Goal: Complete Application Form: Complete application form

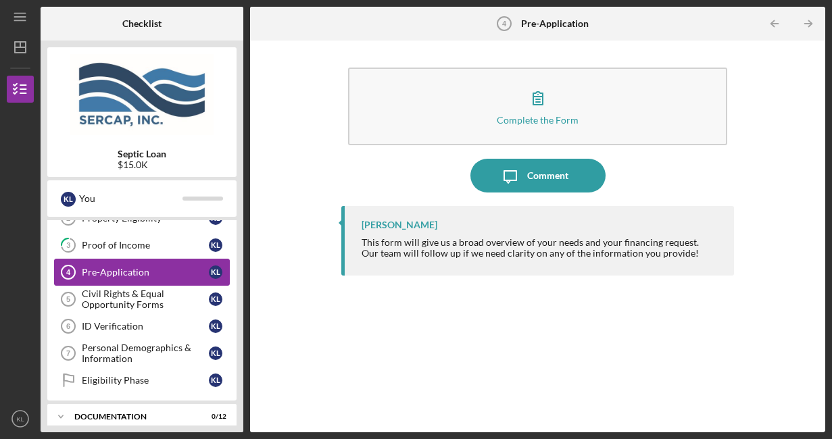
scroll to position [70, 0]
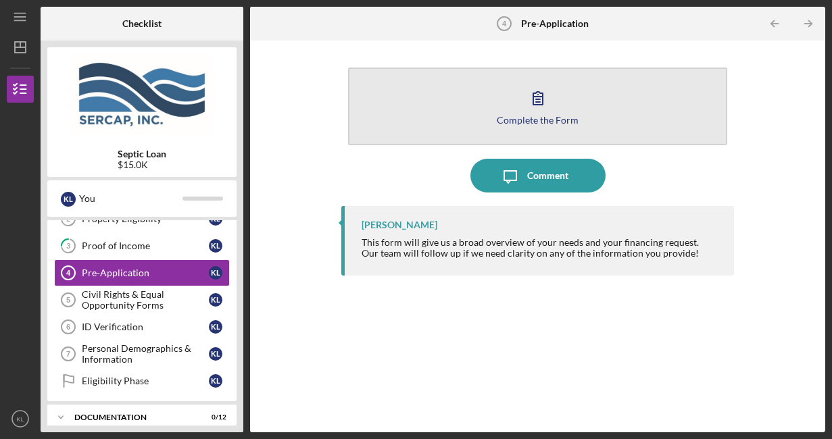
click at [531, 128] on button "Complete the Form Form" at bounding box center [538, 107] width 380 height 78
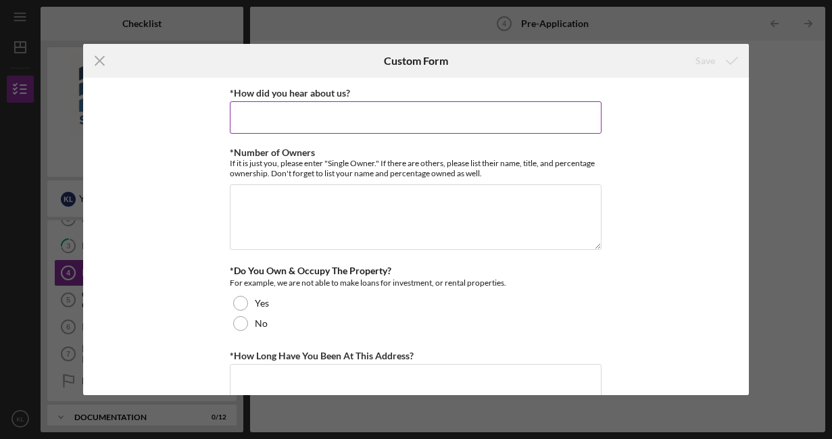
click at [463, 109] on input "*How did you hear about us?" at bounding box center [416, 117] width 372 height 32
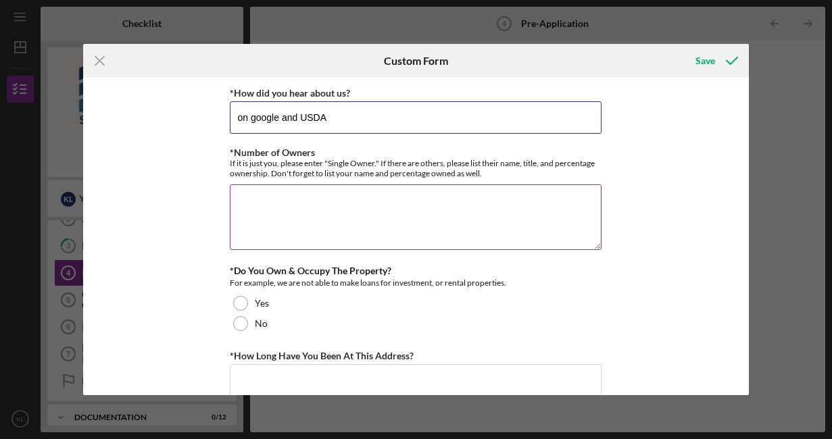
type input "on google and USDA"
click at [311, 220] on textarea "*Number of Owners" at bounding box center [416, 216] width 372 height 65
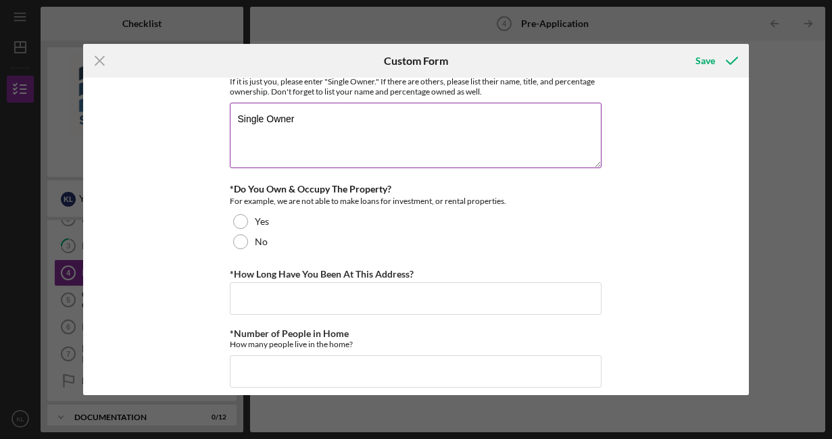
scroll to position [82, 0]
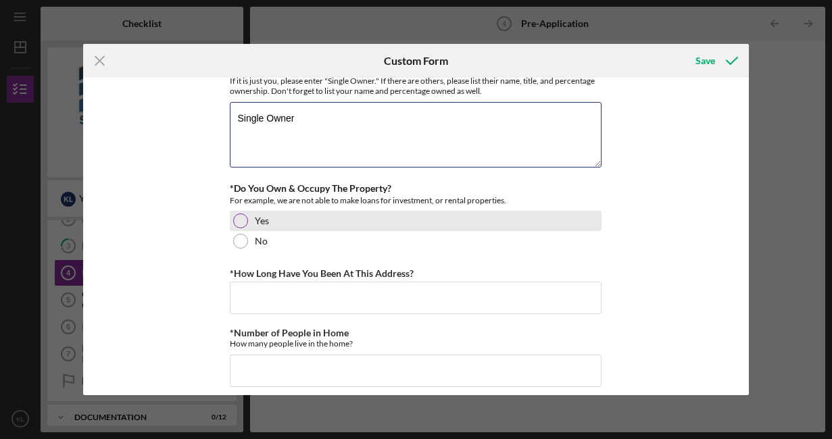
type textarea "Single Owner"
click at [238, 216] on div at bounding box center [240, 220] width 15 height 15
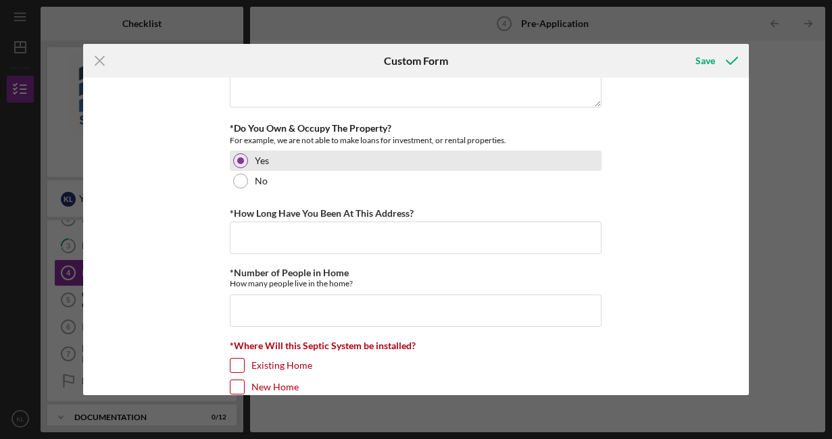
scroll to position [155, 0]
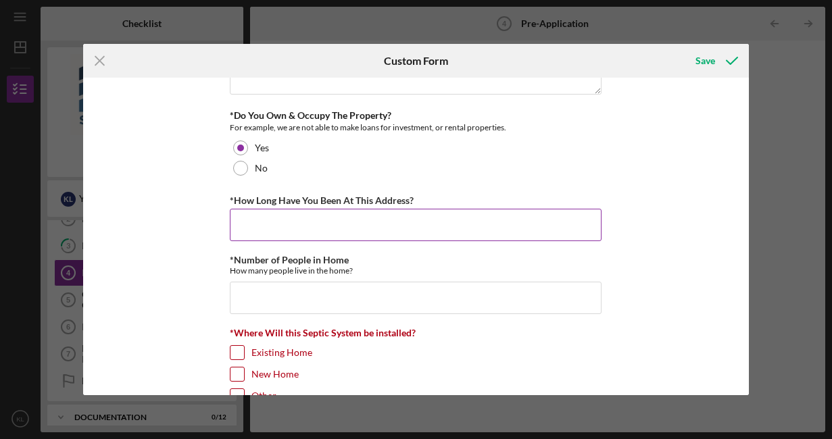
click at [314, 239] on input "*How Long Have You Been At This Address?" at bounding box center [416, 225] width 372 height 32
type input "4"
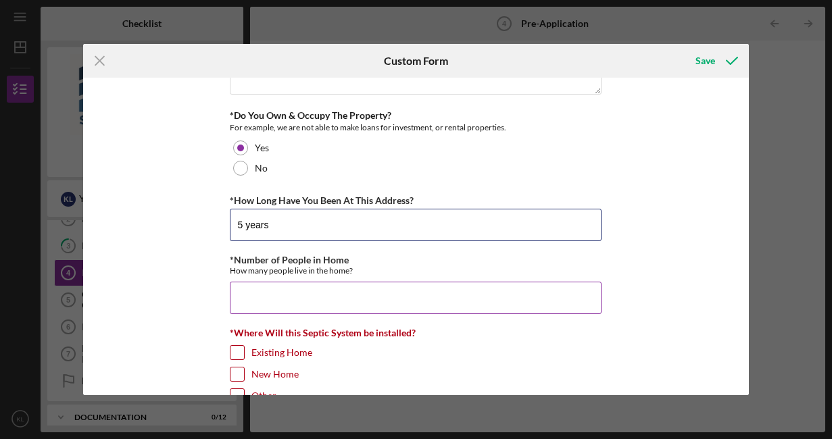
type input "5 years"
click at [298, 288] on input "*Number of People in Home" at bounding box center [416, 298] width 372 height 32
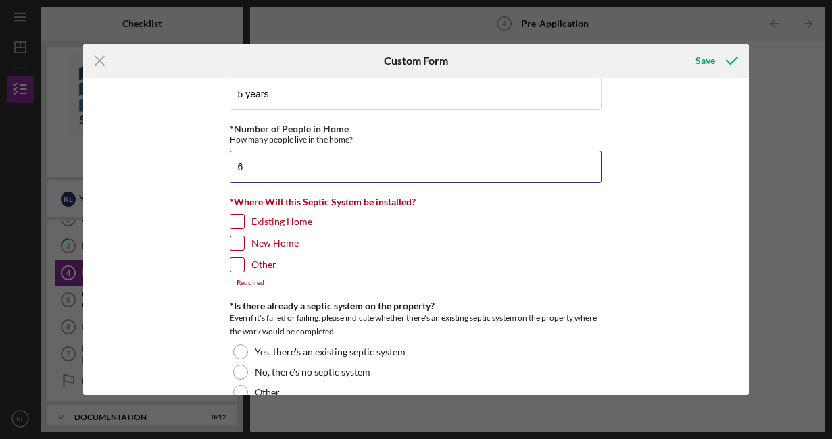
scroll to position [287, 0]
type input "6"
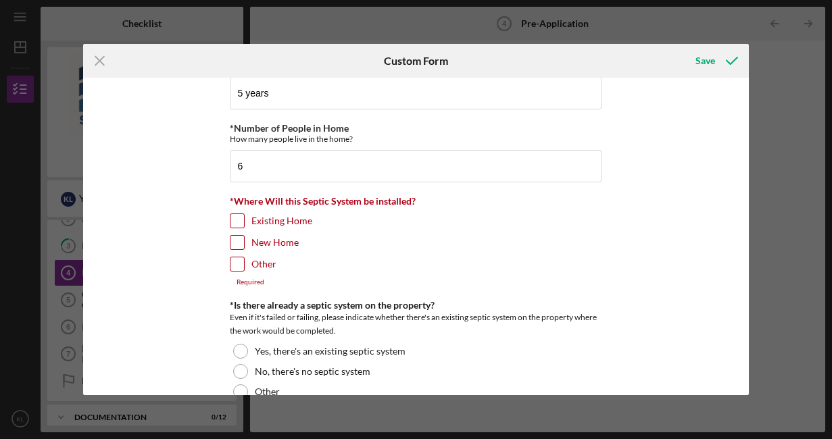
click at [236, 218] on input "Existing Home" at bounding box center [237, 221] width 14 height 14
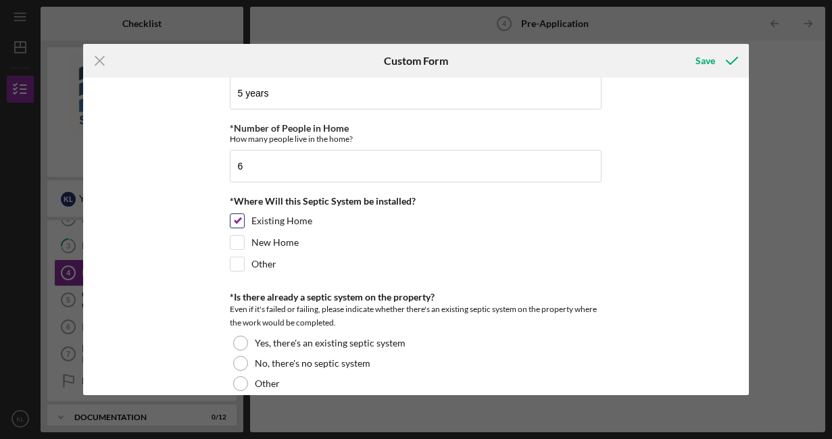
click at [237, 220] on input "Existing Home" at bounding box center [237, 221] width 14 height 14
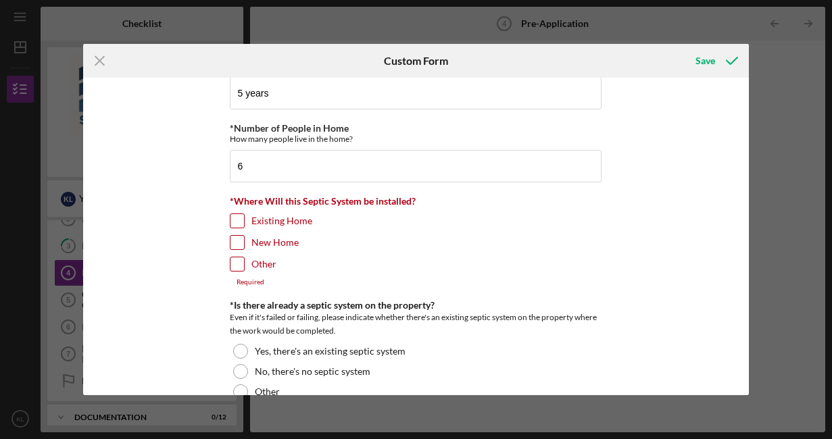
click at [237, 220] on input "Existing Home" at bounding box center [237, 221] width 14 height 14
checkbox input "true"
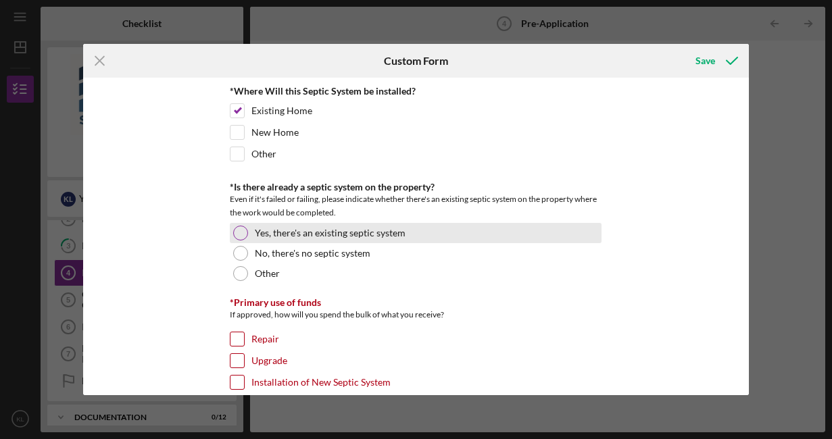
scroll to position [398, 0]
click at [237, 233] on div at bounding box center [240, 232] width 15 height 15
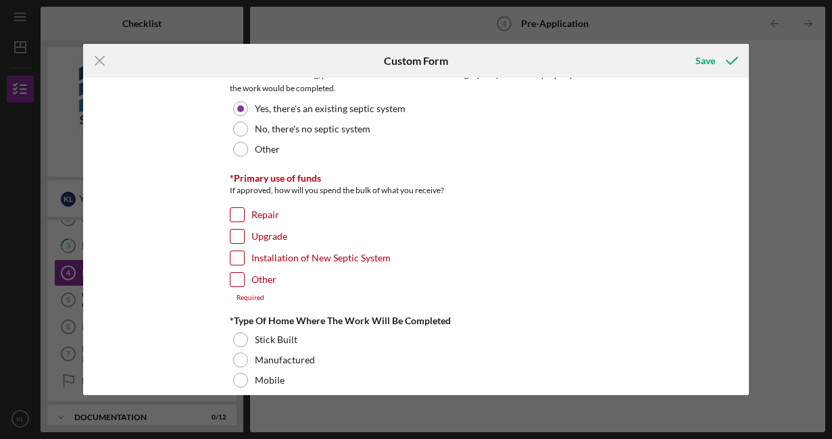
scroll to position [522, 0]
click at [236, 213] on input "Repair" at bounding box center [237, 214] width 14 height 14
checkbox input "true"
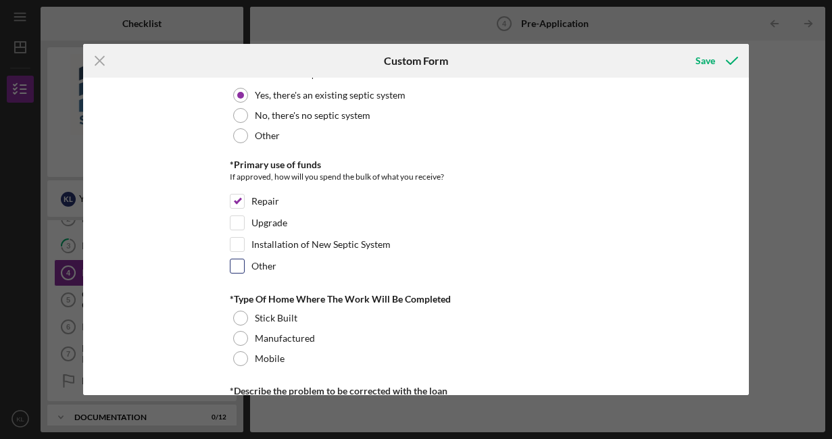
scroll to position [539, 0]
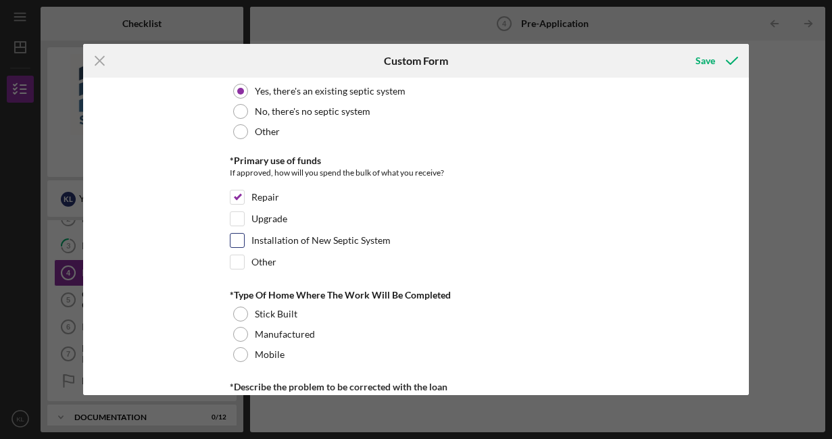
click at [234, 240] on input "Installation of New Septic System" at bounding box center [237, 241] width 14 height 14
checkbox input "true"
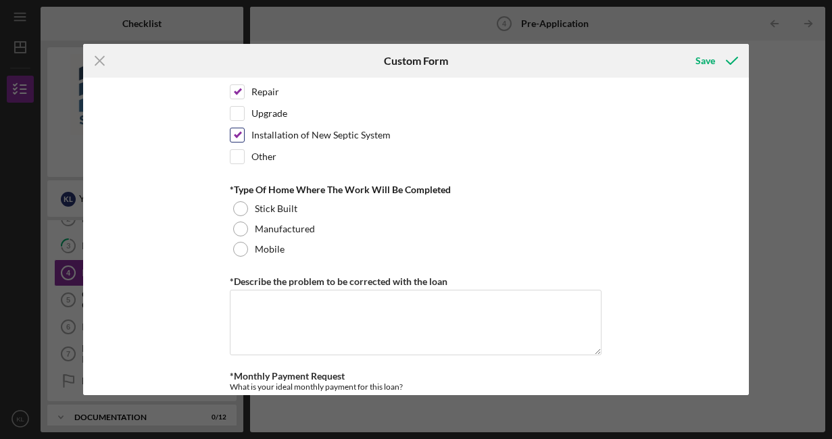
scroll to position [645, 0]
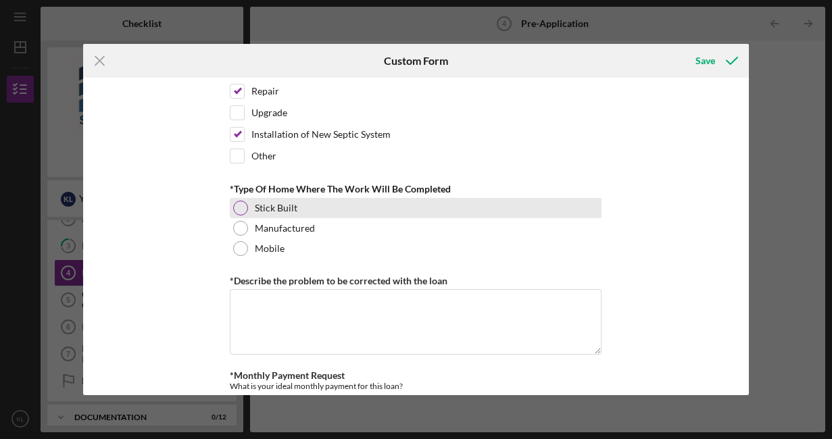
click at [240, 209] on div at bounding box center [240, 208] width 15 height 15
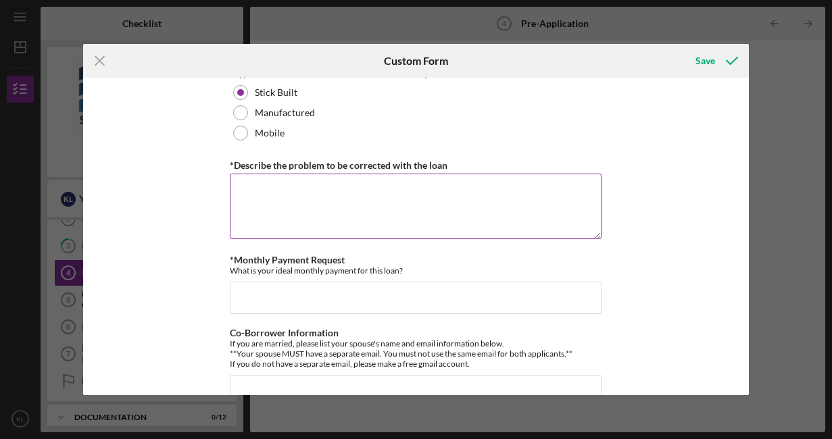
scroll to position [767, 0]
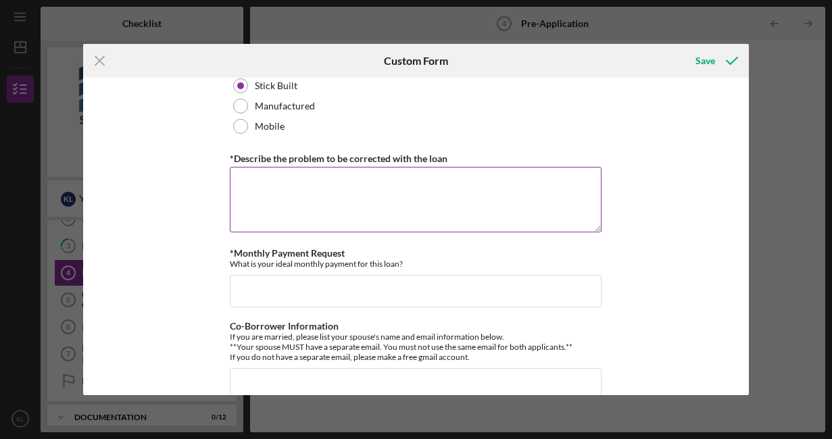
click at [309, 211] on textarea "*Describe the problem to be corrected with the loan" at bounding box center [416, 199] width 372 height 65
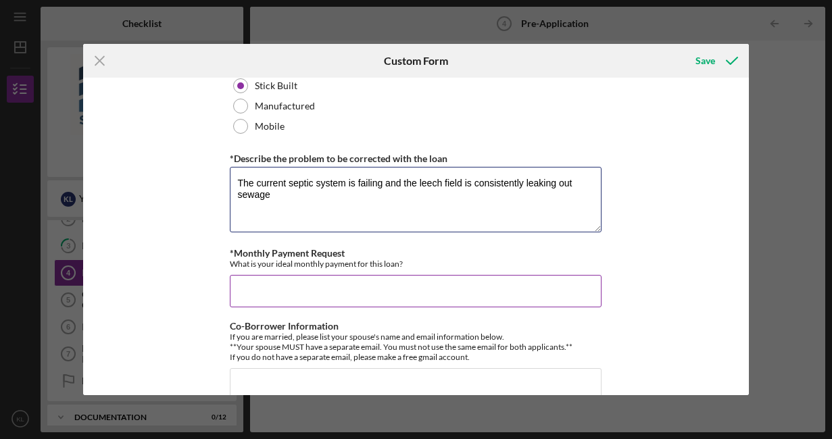
type textarea "The current septic system is failing and the leech field is consistently leakin…"
click at [315, 290] on input "*Monthly Payment Request" at bounding box center [416, 291] width 372 height 32
type input "a"
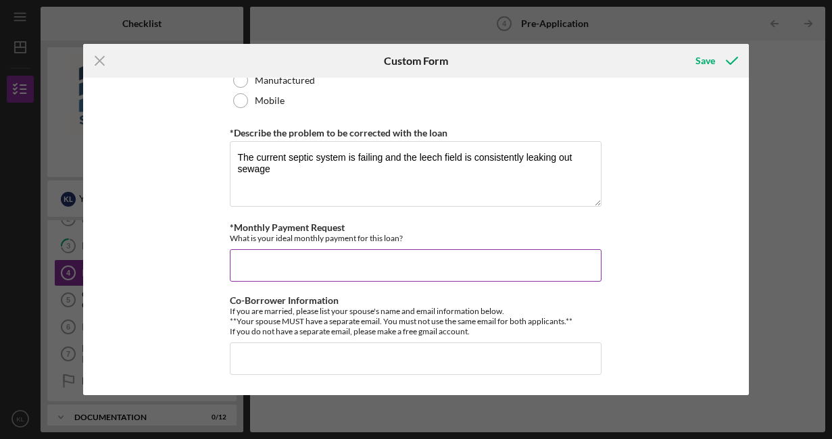
scroll to position [793, 0]
type input "l"
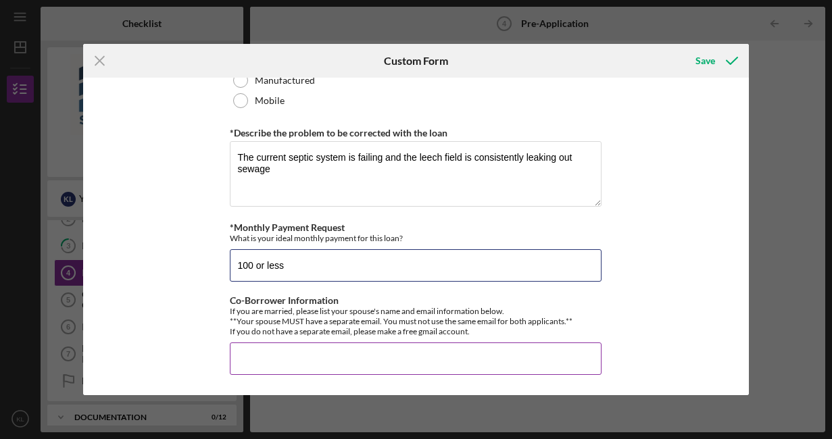
type input "100 or less"
click at [318, 357] on input "Co-Borrower Information" at bounding box center [416, 358] width 372 height 32
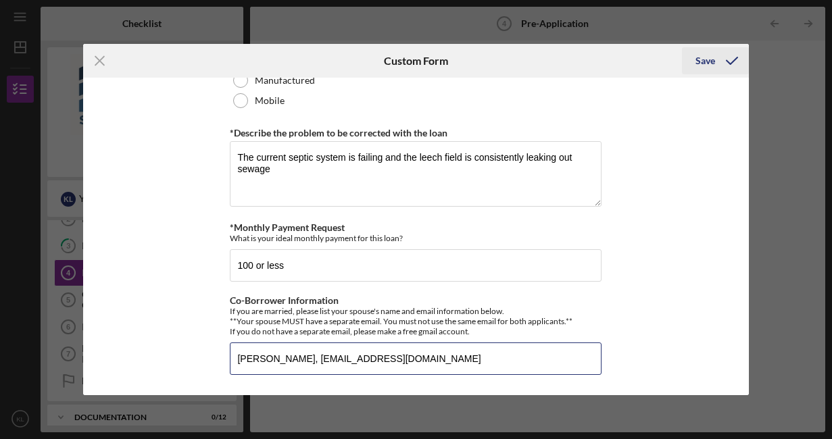
type input "[PERSON_NAME], [EMAIL_ADDRESS][DOMAIN_NAME]"
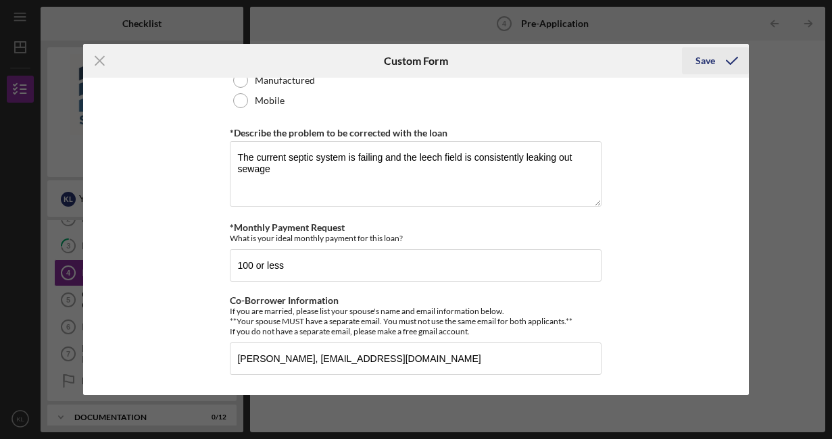
click at [702, 61] on div "Save" at bounding box center [705, 60] width 20 height 27
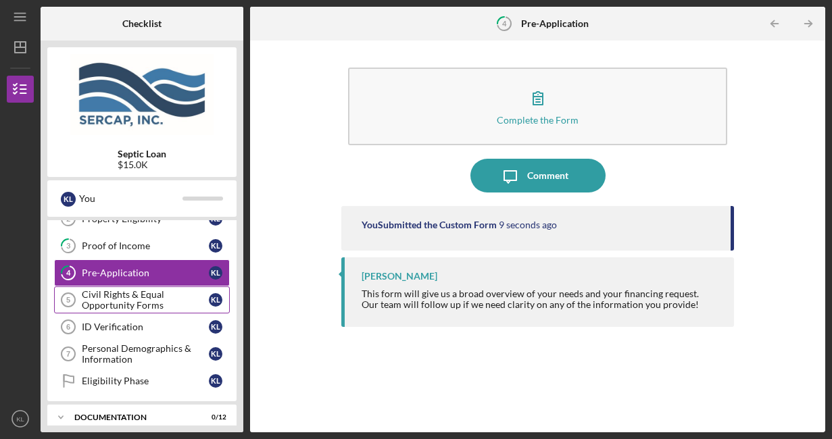
click at [145, 305] on div "Civil Rights & Equal Opportunity Forms" at bounding box center [145, 300] width 127 height 22
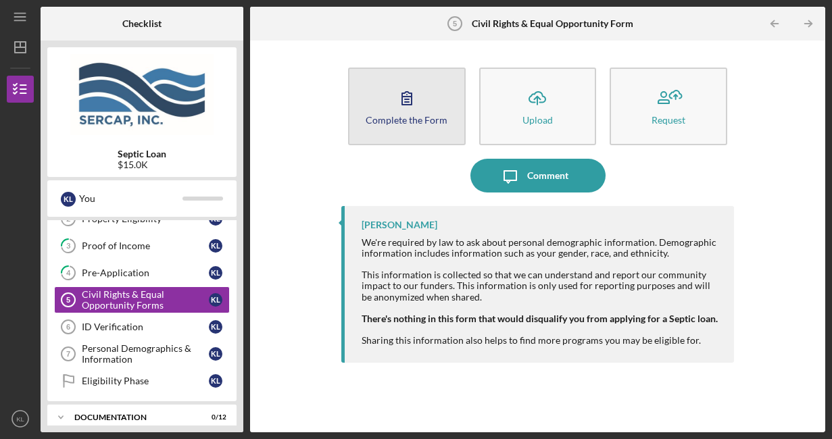
click at [402, 111] on icon "button" at bounding box center [407, 98] width 34 height 34
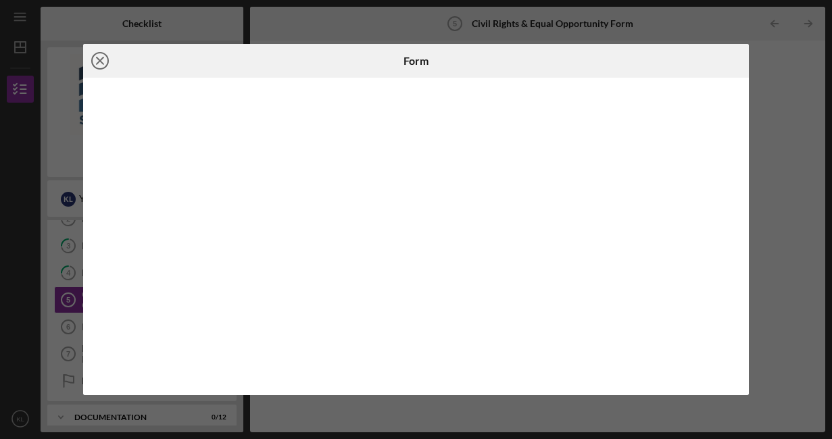
click at [103, 64] on line at bounding box center [100, 60] width 7 height 7
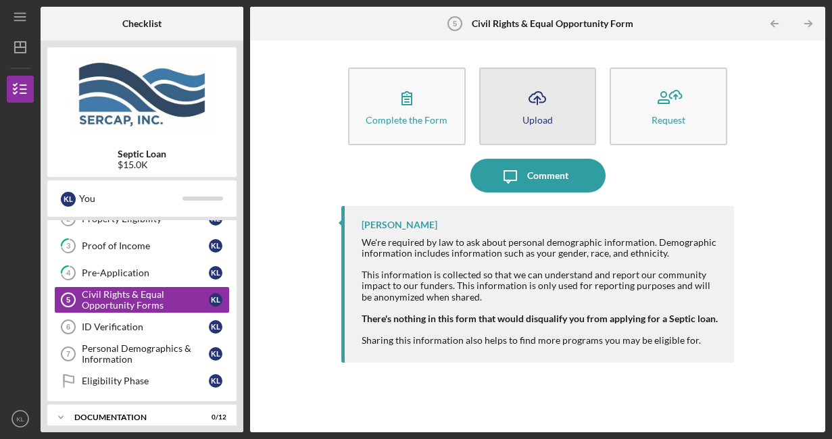
click at [551, 107] on icon "Icon/Upload" at bounding box center [537, 98] width 34 height 34
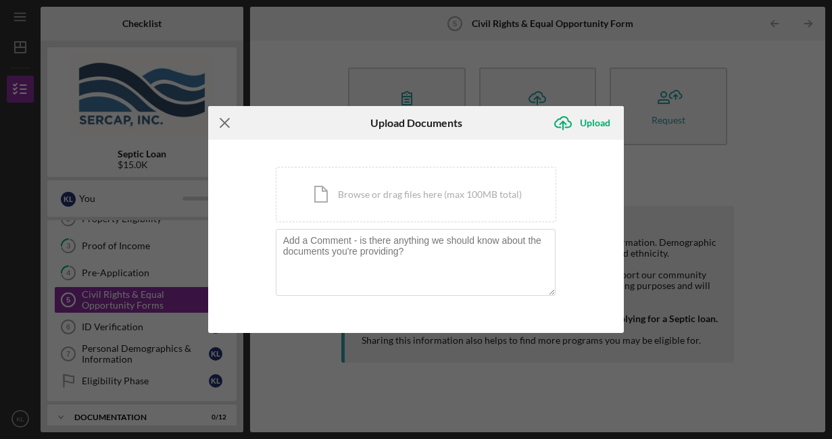
click at [225, 127] on icon "Icon/Menu Close" at bounding box center [225, 123] width 34 height 34
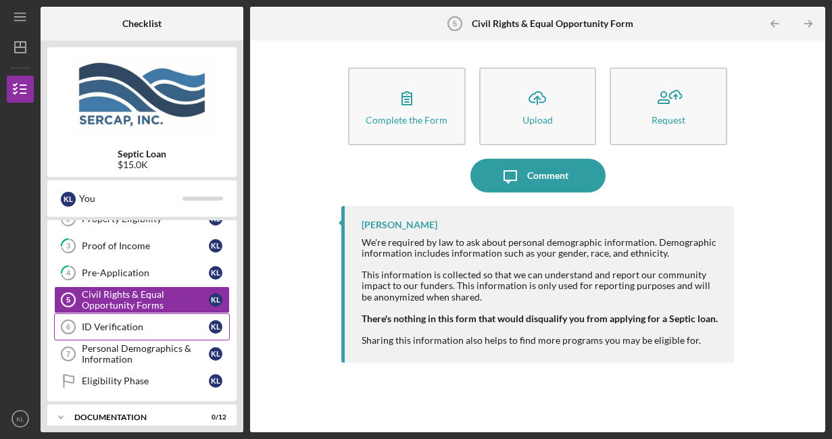
click at [129, 317] on link "ID Verification 6 ID Verification K L" at bounding box center [142, 326] width 176 height 27
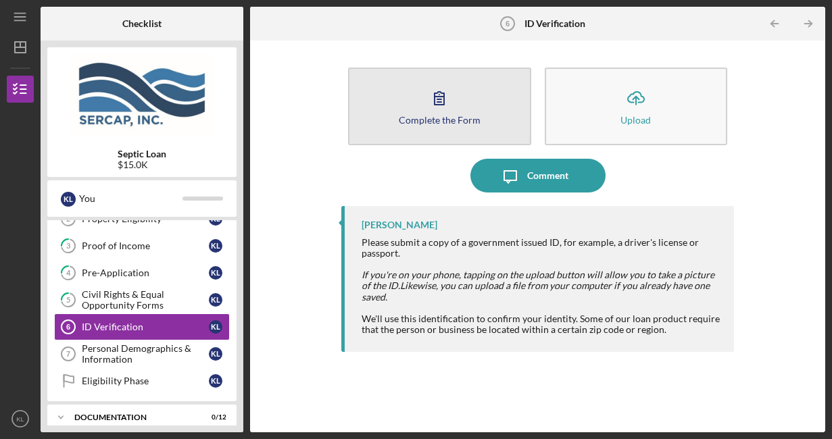
click at [429, 99] on icon "button" at bounding box center [439, 98] width 34 height 34
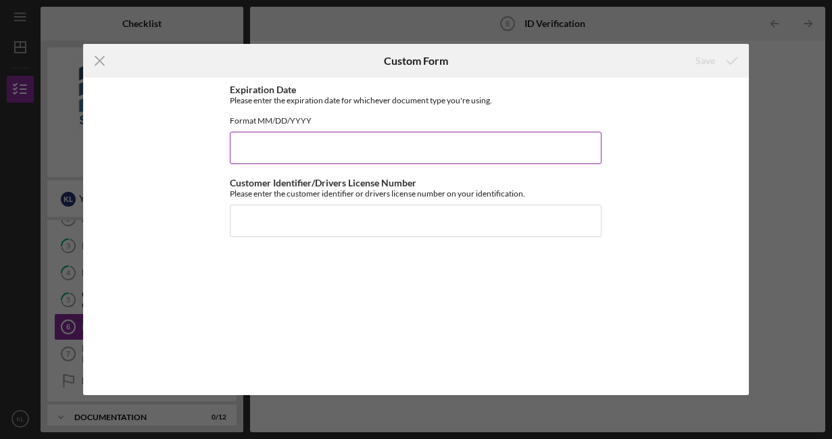
click at [511, 162] on input "Expiration Date" at bounding box center [416, 148] width 372 height 32
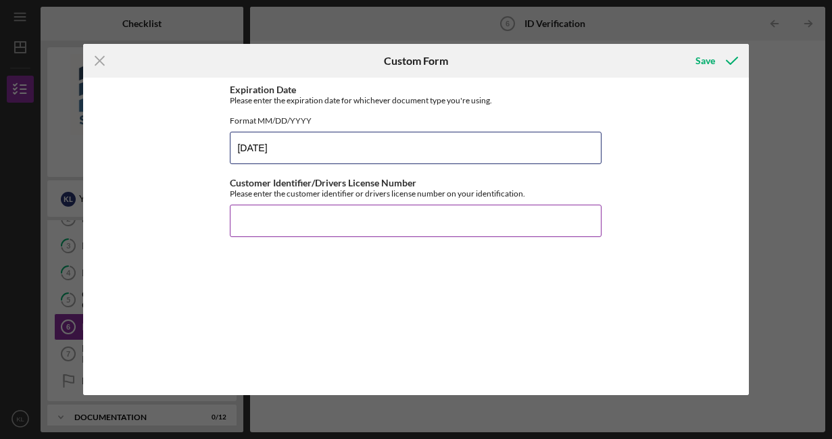
type input "[DATE]"
click at [411, 223] on input "Customer Identifier/Drivers License Number" at bounding box center [416, 221] width 372 height 32
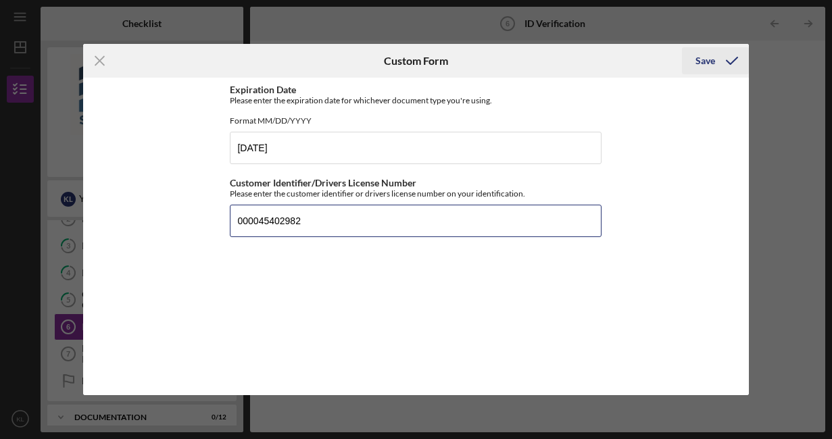
type input "000045402982"
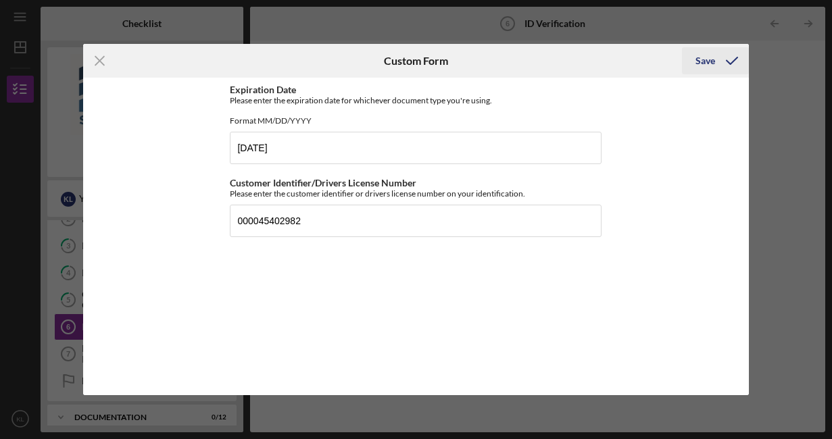
click at [707, 64] on div "Save" at bounding box center [705, 60] width 20 height 27
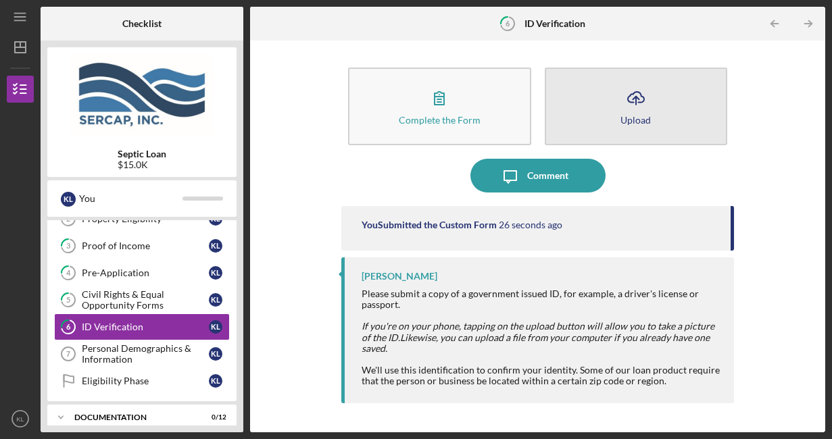
click at [641, 105] on icon "Icon/Upload" at bounding box center [636, 98] width 34 height 34
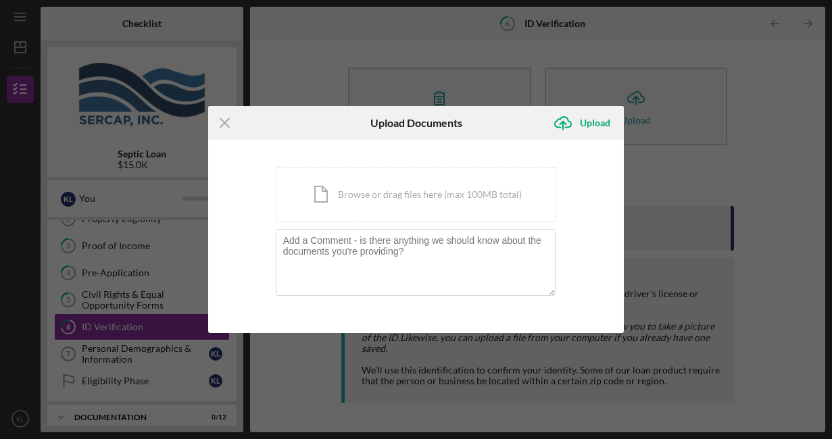
click at [759, 203] on div "Icon/Menu Close Upload Documents Icon/Upload Upload You're uploading documents …" at bounding box center [416, 219] width 832 height 439
click at [222, 113] on icon "Icon/Menu Close" at bounding box center [225, 123] width 34 height 34
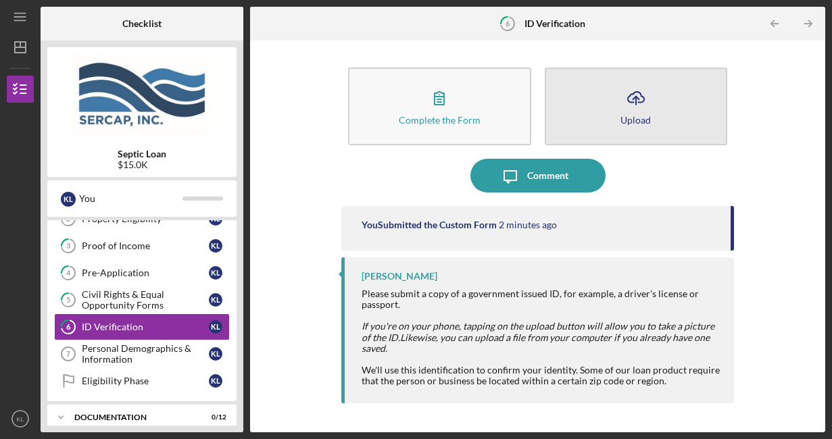
click at [602, 122] on button "Icon/Upload Upload" at bounding box center [635, 107] width 183 height 78
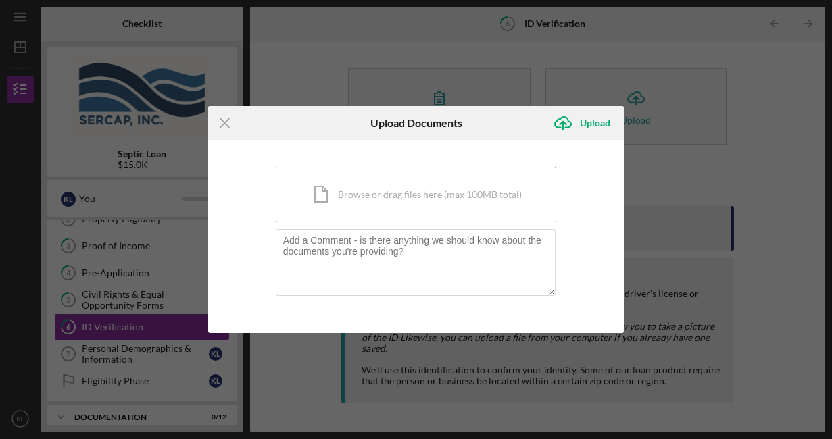
click at [383, 197] on div "Icon/Document Browse or drag files here (max 100MB total) Tap to choose files o…" at bounding box center [416, 194] width 281 height 55
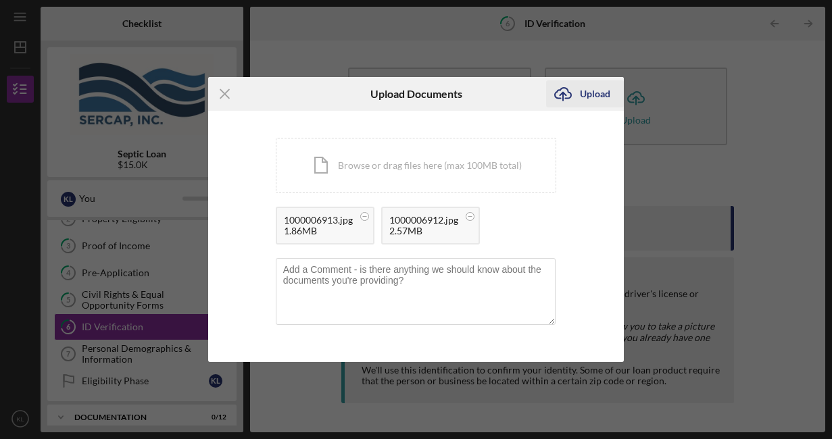
click at [588, 89] on div "Upload" at bounding box center [595, 93] width 30 height 27
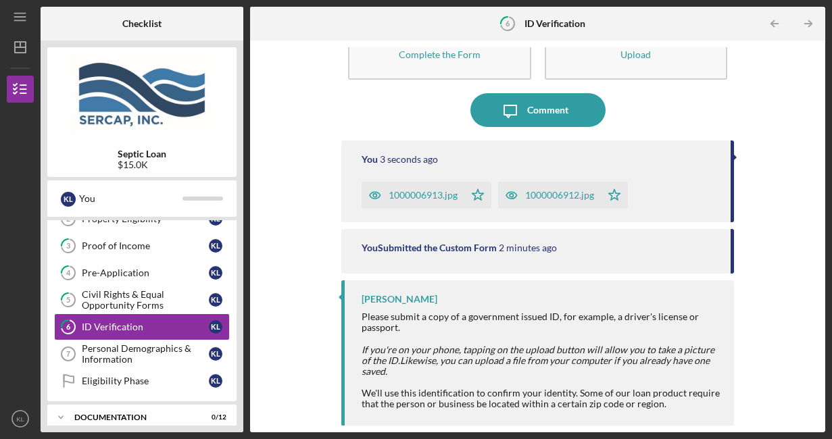
scroll to position [66, 0]
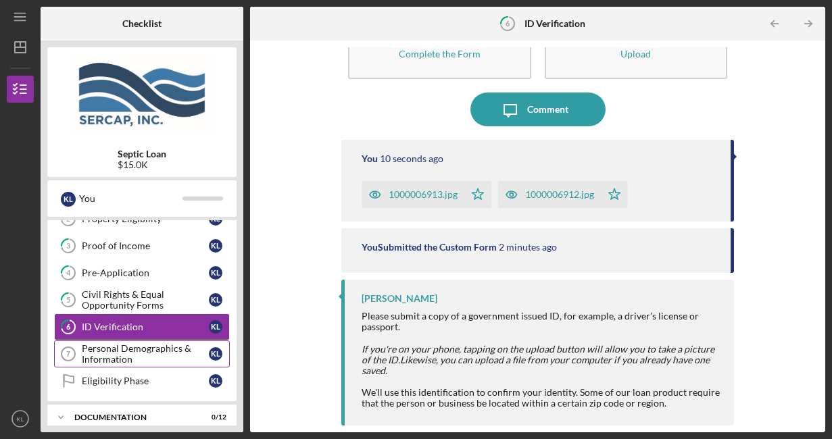
click at [126, 351] on div "Personal Demographics & Information" at bounding box center [145, 354] width 127 height 22
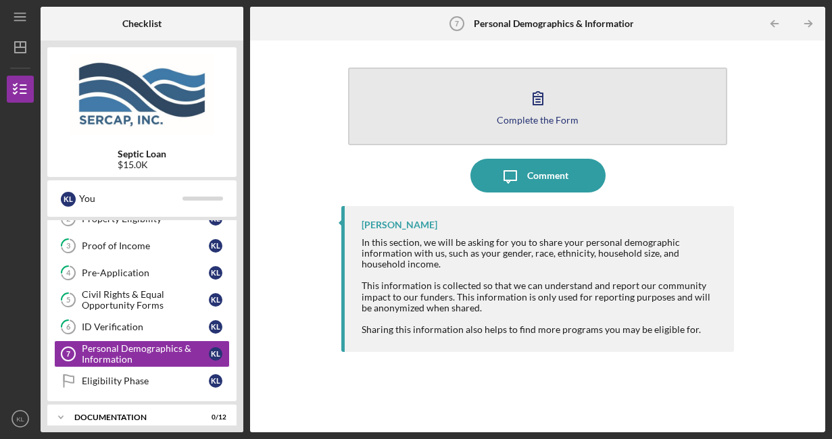
click at [540, 119] on div "Complete the Form" at bounding box center [537, 120] width 82 height 10
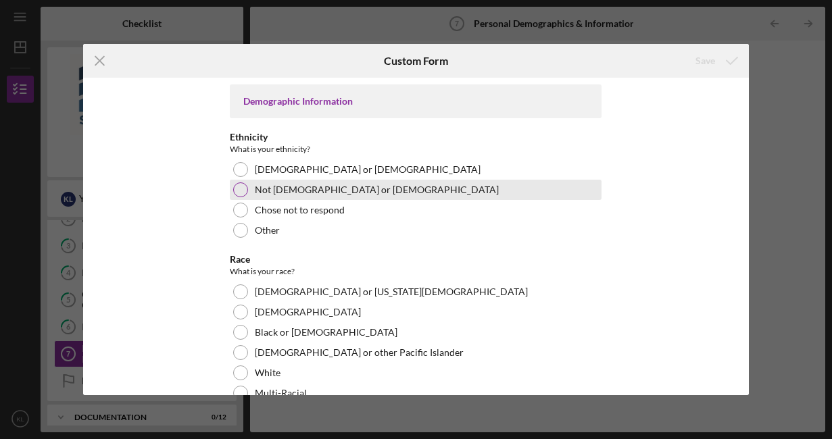
click at [239, 188] on div at bounding box center [240, 189] width 15 height 15
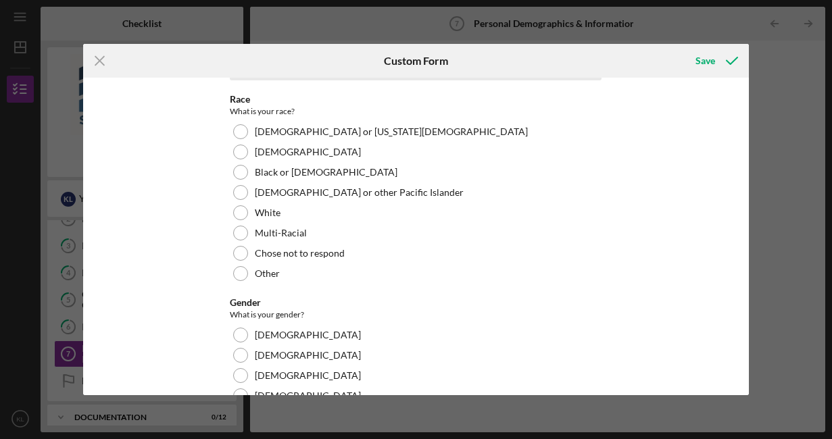
scroll to position [179, 0]
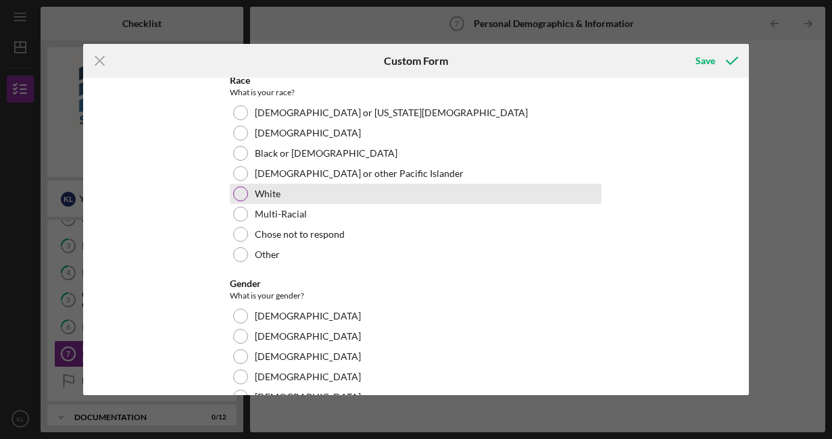
click at [242, 193] on div at bounding box center [240, 193] width 15 height 15
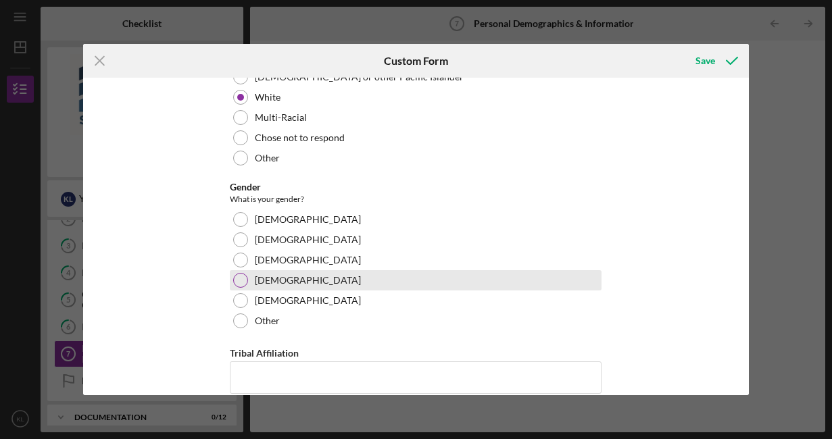
scroll to position [314, 0]
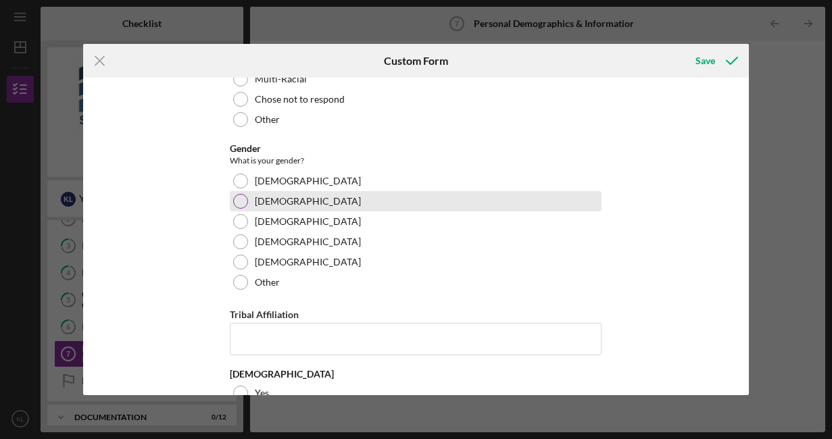
click at [239, 202] on div at bounding box center [240, 201] width 15 height 15
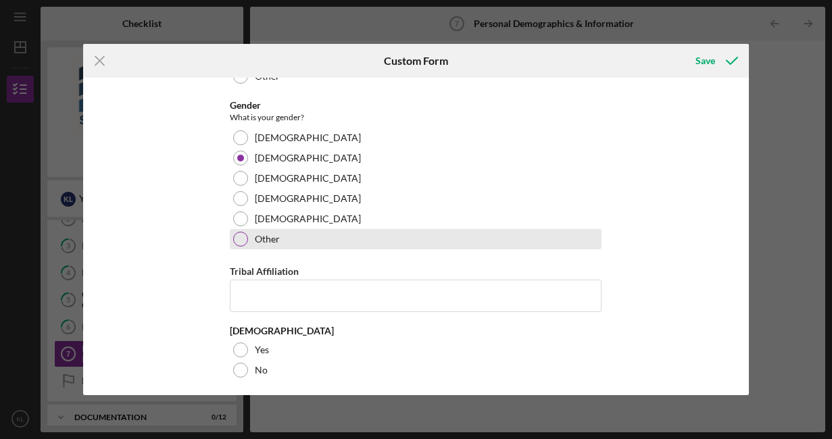
scroll to position [363, 0]
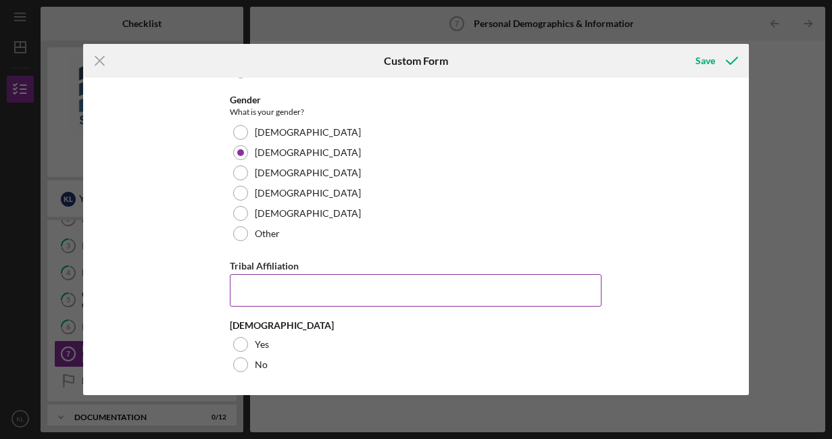
click at [276, 297] on input "Tribal Affiliation" at bounding box center [416, 290] width 372 height 32
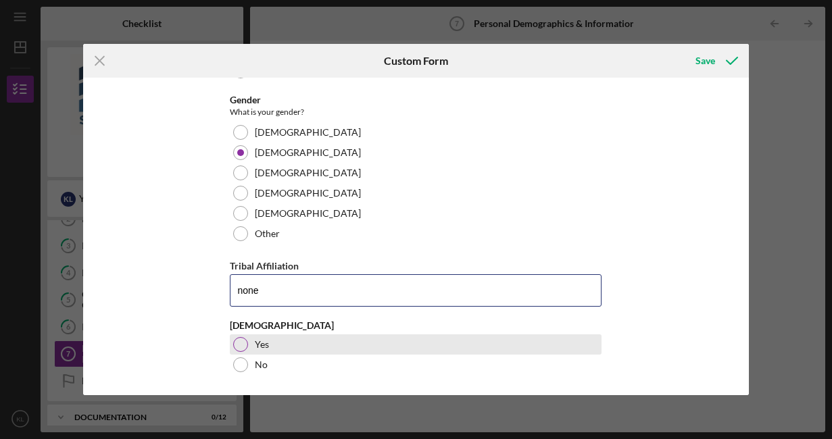
type input "none"
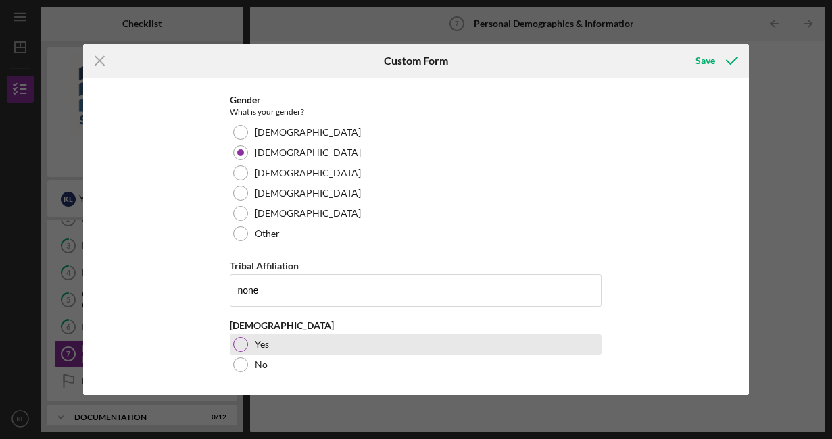
click at [240, 347] on div at bounding box center [240, 344] width 15 height 15
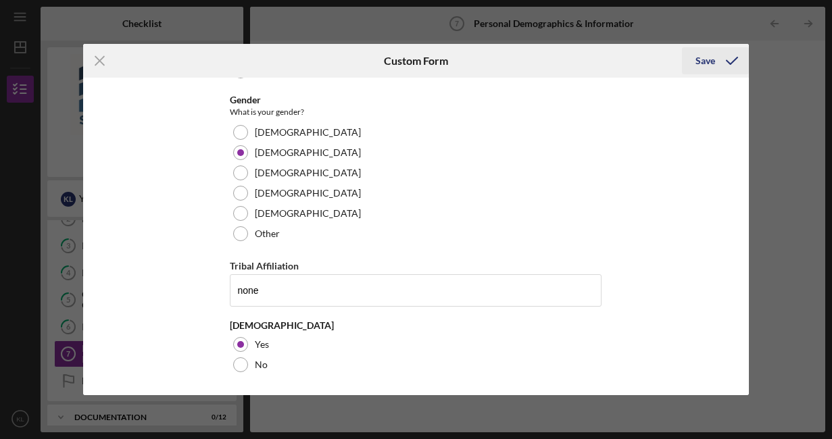
click at [709, 68] on div "Save" at bounding box center [705, 60] width 20 height 27
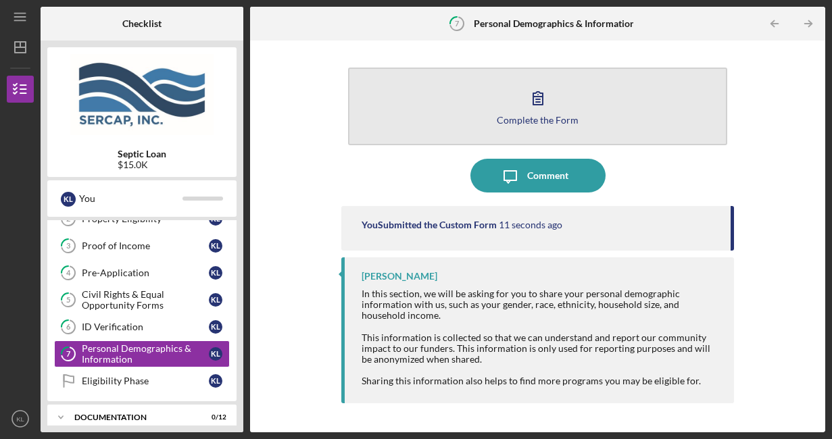
click at [546, 113] on button "Complete the Form Form" at bounding box center [538, 107] width 380 height 78
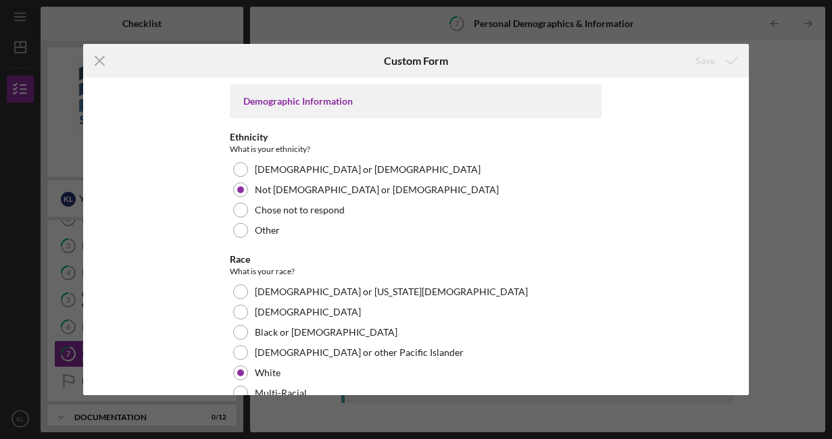
click at [297, 109] on div "Demographic Information" at bounding box center [416, 101] width 372 height 34
click at [102, 57] on icon "Icon/Menu Close" at bounding box center [100, 61] width 34 height 34
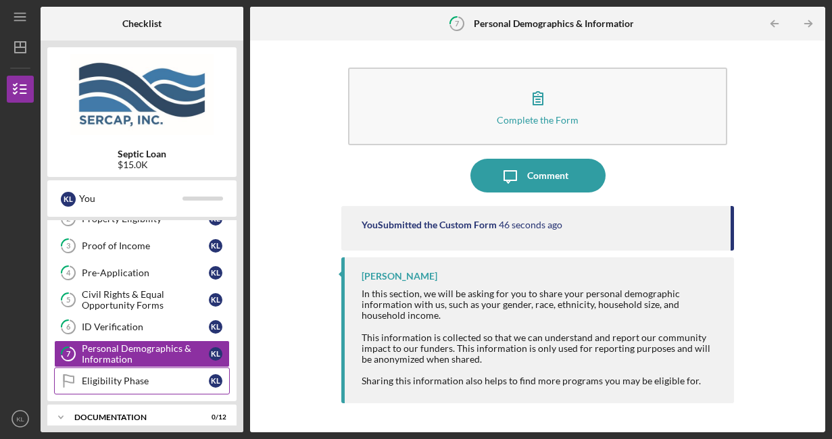
click at [113, 381] on div "Eligibility Phase" at bounding box center [145, 381] width 127 height 11
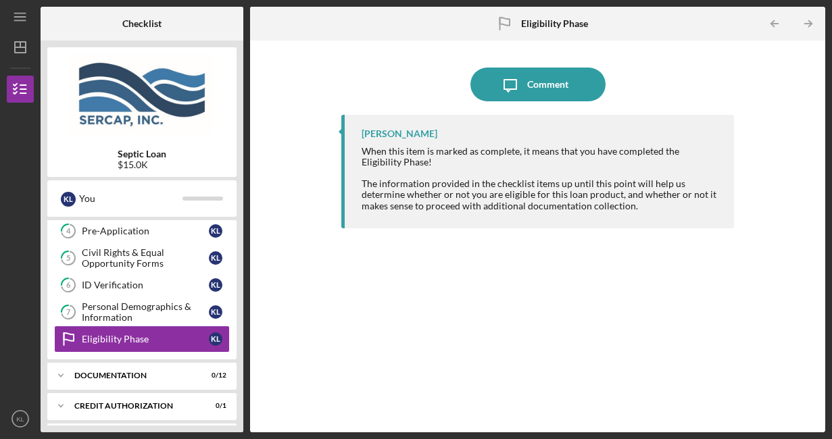
scroll to position [116, 0]
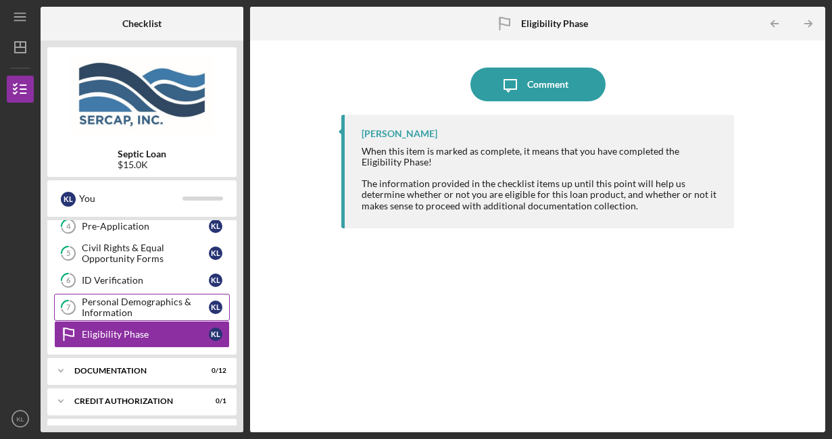
click at [114, 307] on div "Personal Demographics & Information" at bounding box center [145, 308] width 127 height 22
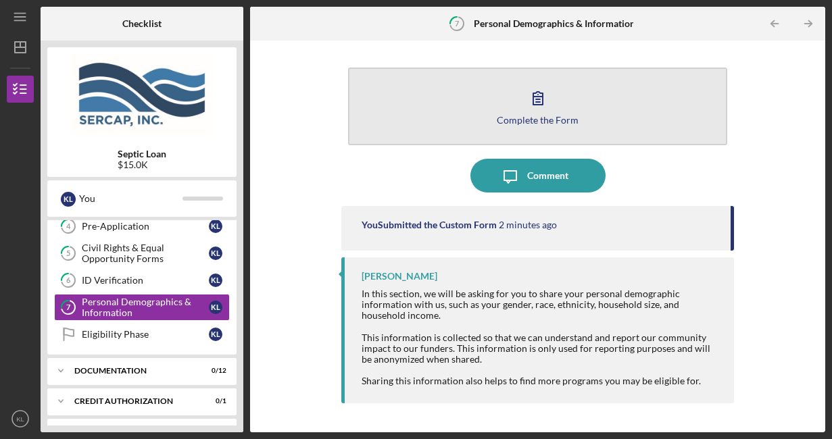
click at [621, 126] on button "Complete the Form Form" at bounding box center [538, 107] width 380 height 78
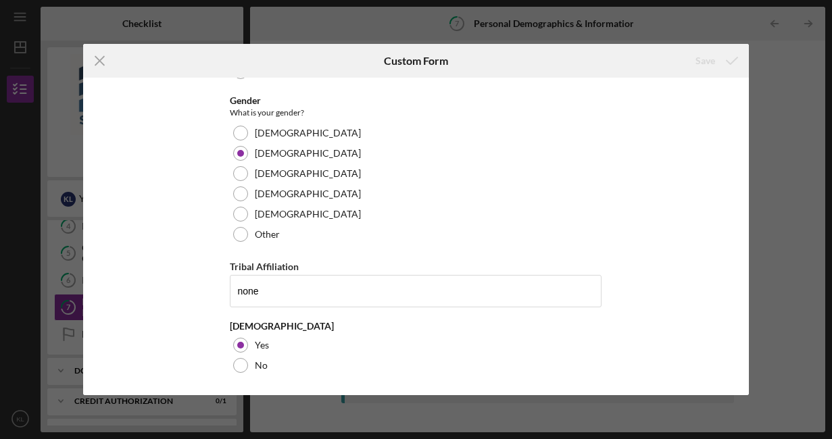
scroll to position [363, 0]
click at [100, 59] on icon "Icon/Menu Close" at bounding box center [100, 61] width 34 height 34
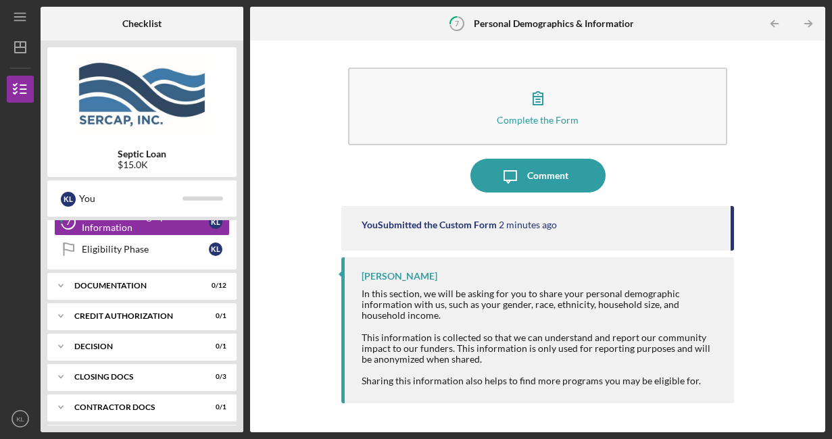
scroll to position [202, 0]
click at [63, 284] on icon "Icon/Expander" at bounding box center [60, 285] width 27 height 27
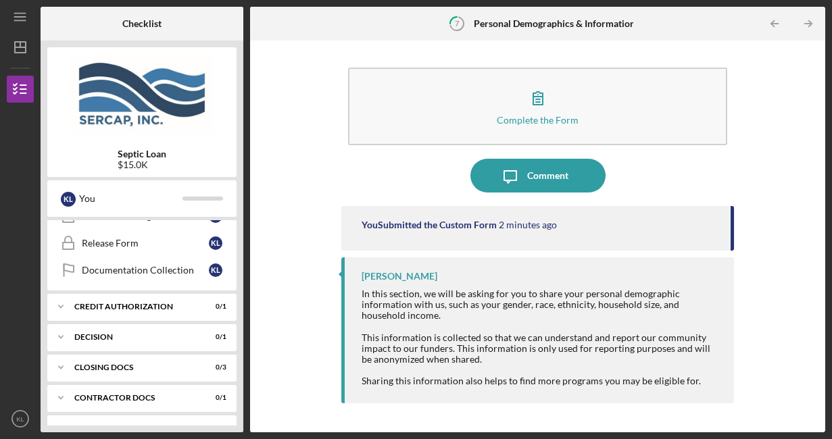
scroll to position [546, 0]
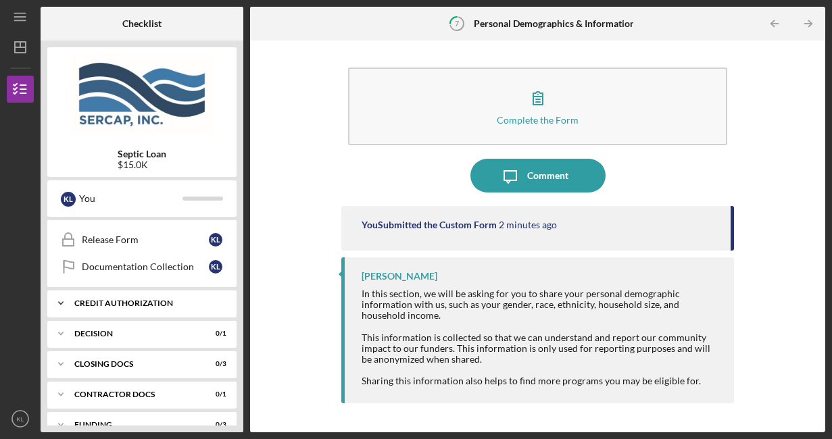
click at [62, 301] on icon "Icon/Expander" at bounding box center [60, 303] width 27 height 27
click at [89, 333] on div "Credit Authorization" at bounding box center [145, 331] width 127 height 11
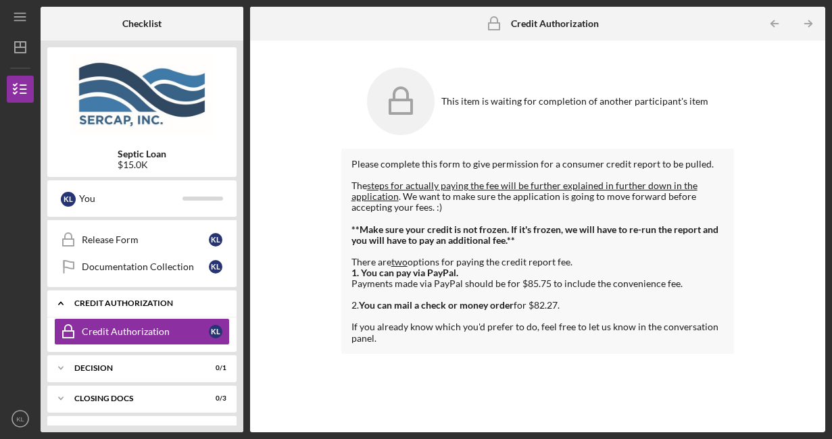
click at [61, 303] on icon "Icon/Expander" at bounding box center [60, 303] width 27 height 27
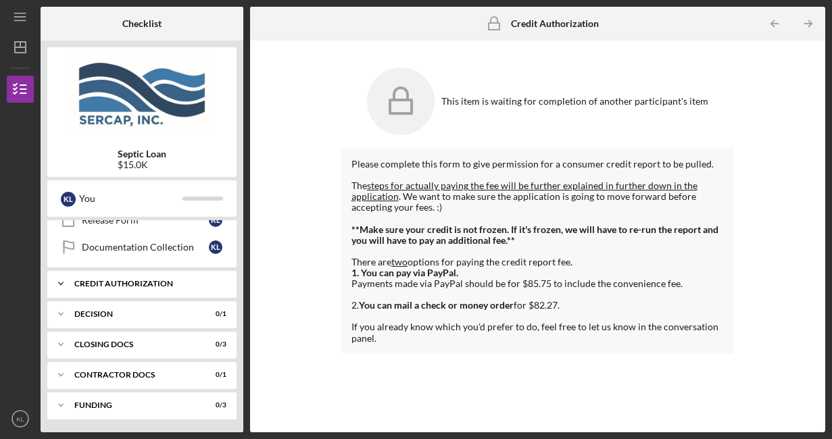
scroll to position [566, 0]
click at [62, 311] on icon "Icon/Expander" at bounding box center [60, 313] width 27 height 27
click at [98, 338] on div "Decision" at bounding box center [145, 341] width 127 height 11
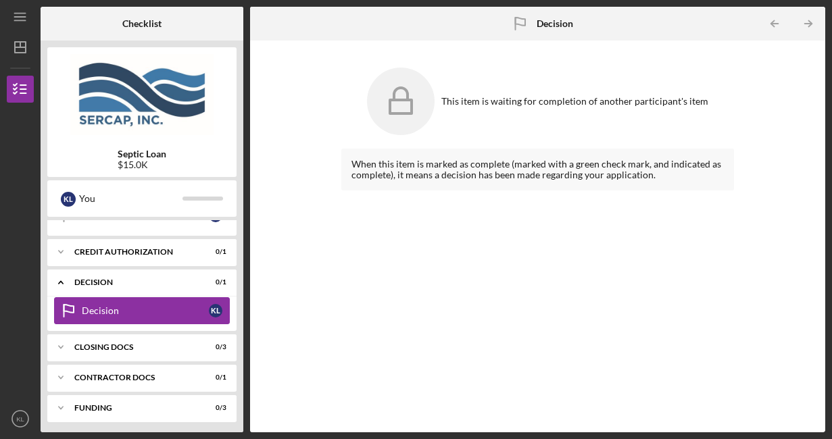
scroll to position [601, 0]
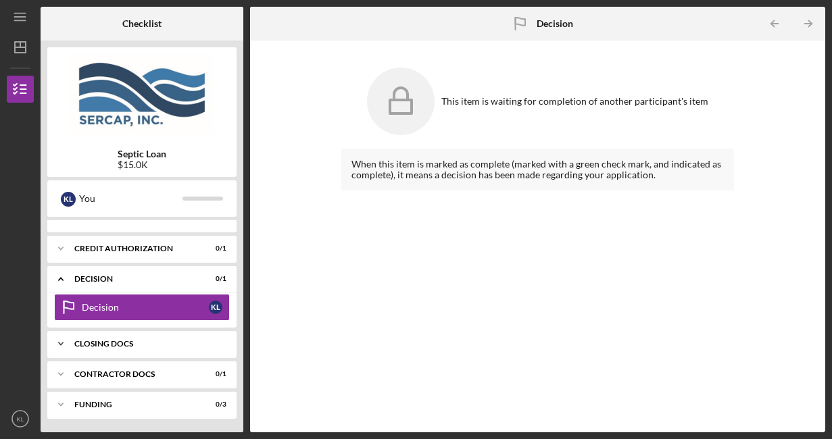
click at [63, 346] on icon "Icon/Expander" at bounding box center [60, 343] width 27 height 27
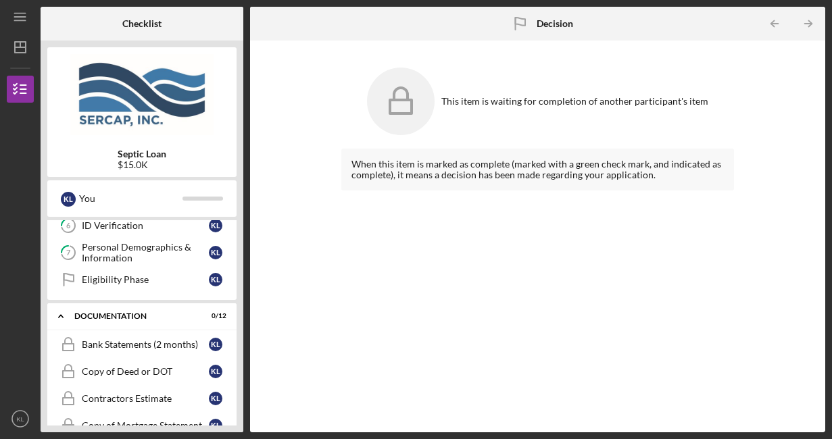
scroll to position [213, 0]
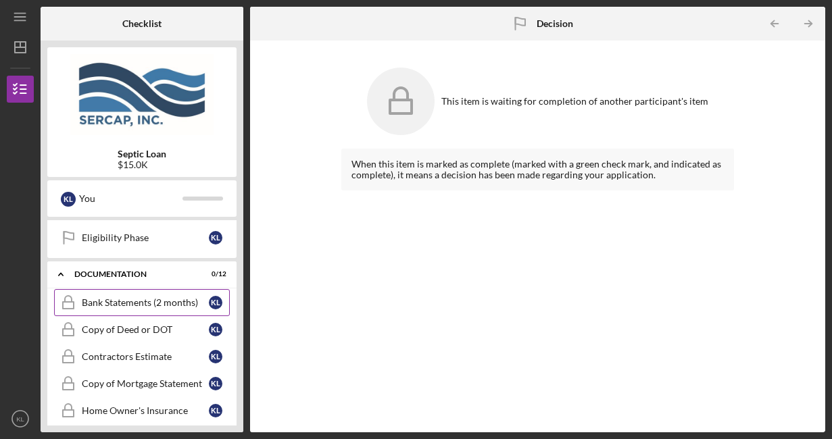
click at [128, 310] on link "Bank Statements (2 months) Bank Statements (2 months) K L" at bounding box center [142, 302] width 176 height 27
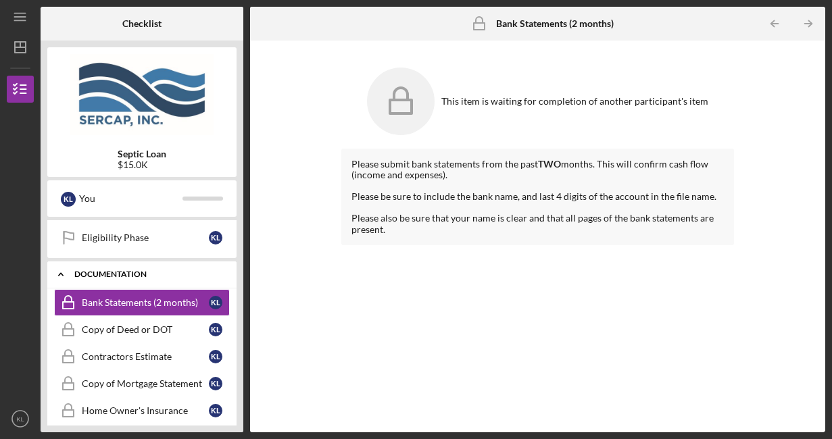
click at [68, 278] on icon "Icon/Expander" at bounding box center [60, 274] width 27 height 27
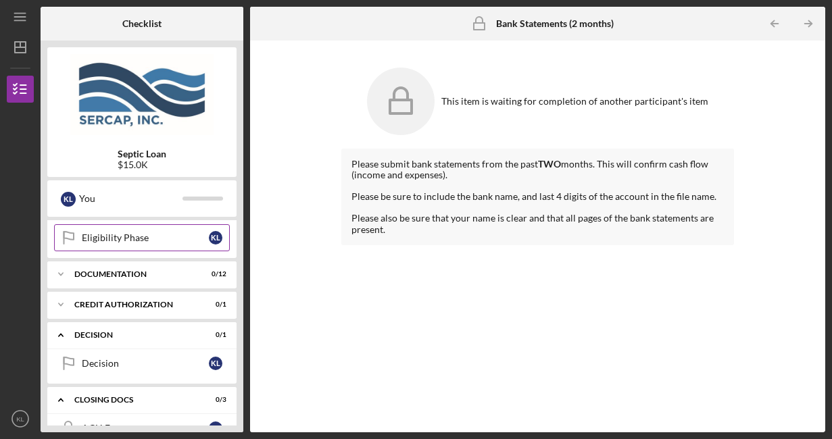
click at [119, 236] on div "Eligibility Phase" at bounding box center [145, 237] width 127 height 11
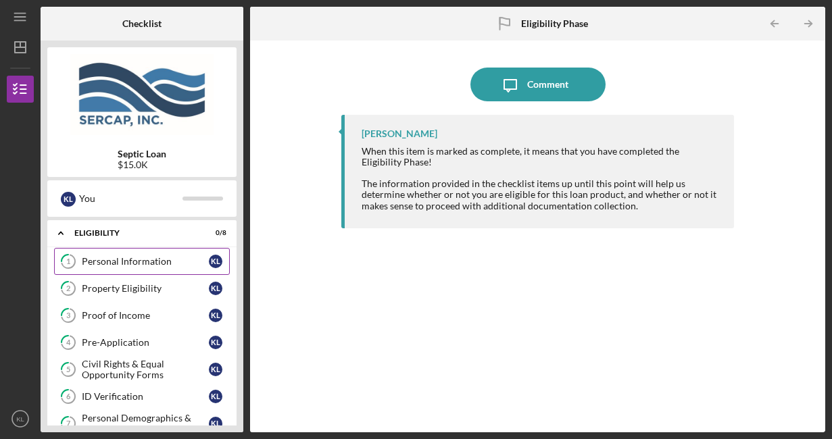
click at [69, 263] on tspan "1" at bounding box center [68, 261] width 4 height 9
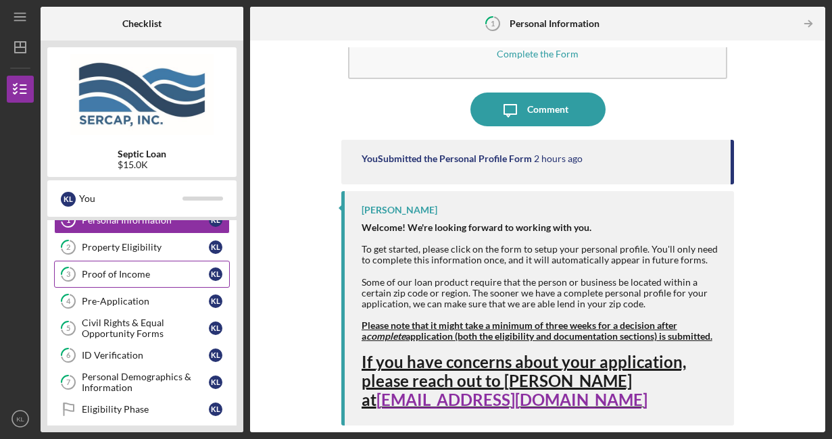
scroll to position [39, 0]
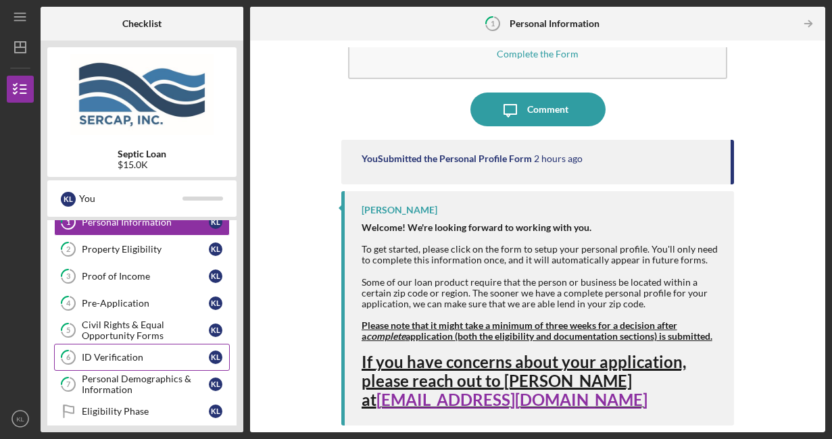
click at [140, 357] on div "ID Verification" at bounding box center [145, 357] width 127 height 11
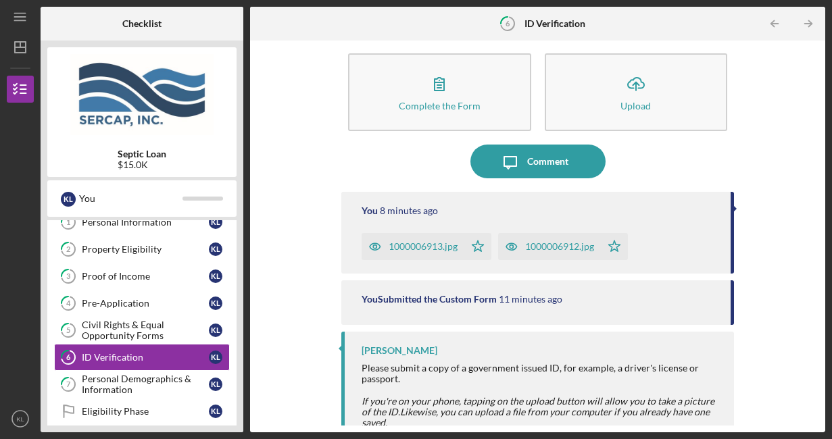
scroll to position [14, 0]
click at [125, 378] on div "Personal Demographics & Information" at bounding box center [145, 385] width 127 height 22
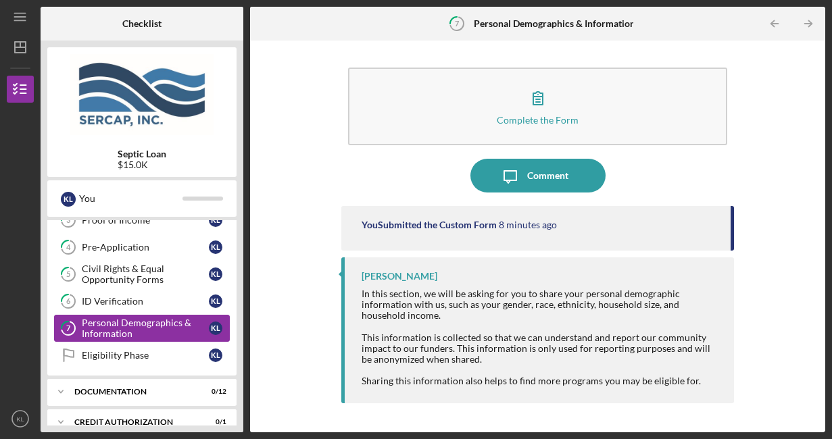
scroll to position [101, 0]
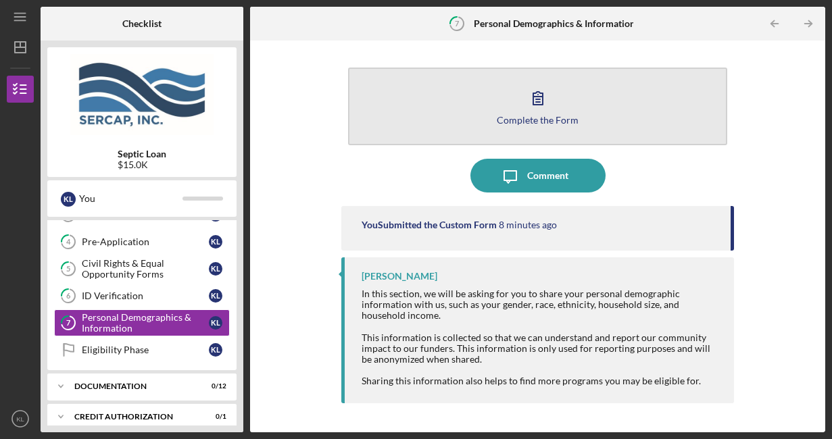
click at [542, 113] on icon "button" at bounding box center [538, 98] width 34 height 34
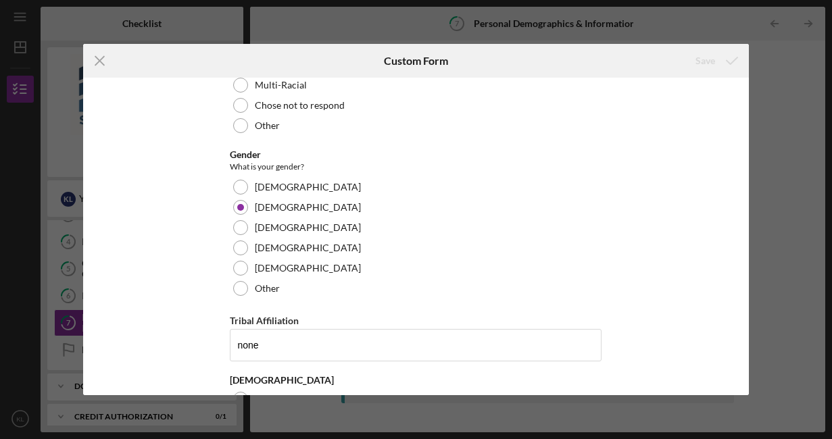
scroll to position [363, 0]
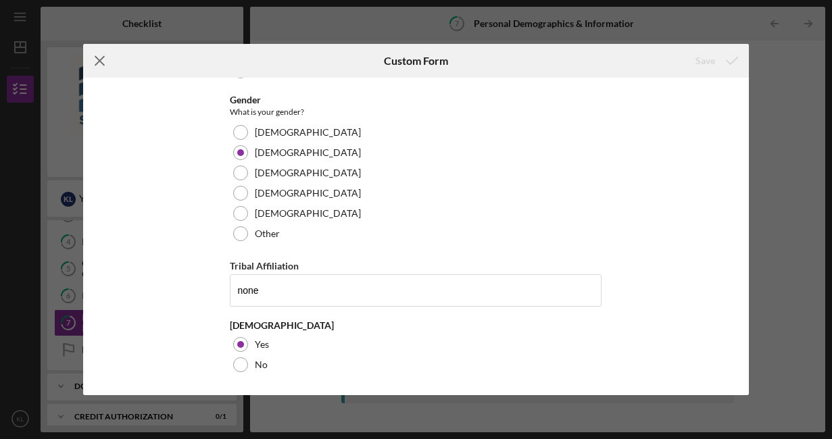
click at [103, 52] on icon "Icon/Menu Close" at bounding box center [100, 61] width 34 height 34
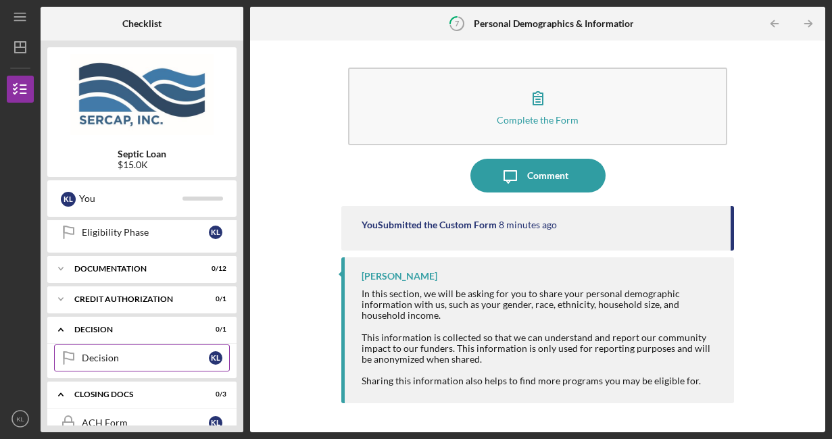
scroll to position [227, 0]
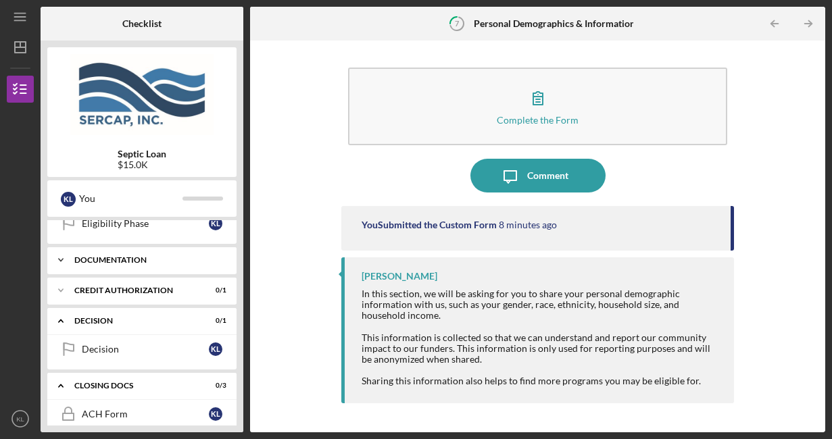
click at [62, 261] on icon "Icon/Expander" at bounding box center [60, 260] width 27 height 27
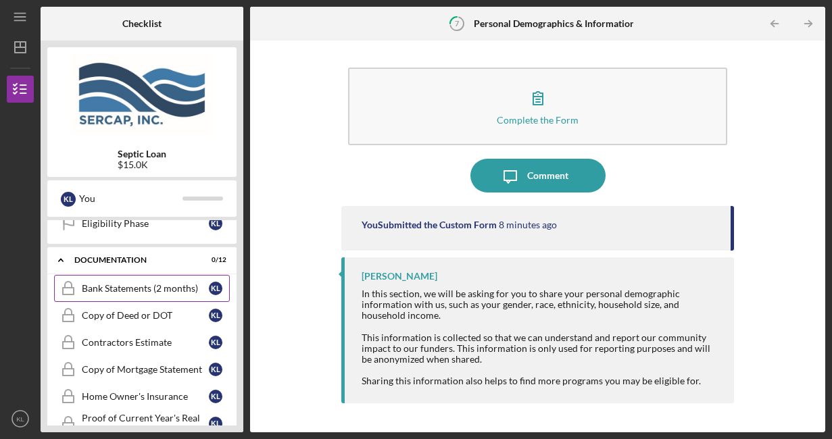
click at [145, 288] on div "Bank Statements (2 months)" at bounding box center [145, 288] width 127 height 11
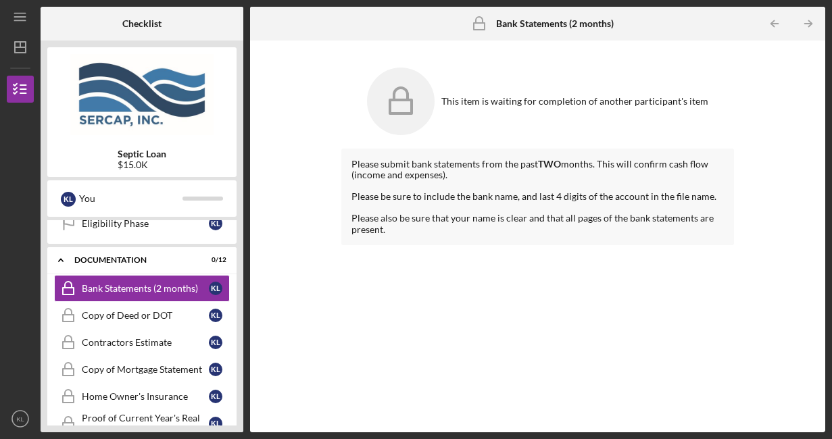
click at [403, 124] on icon at bounding box center [401, 102] width 68 height 68
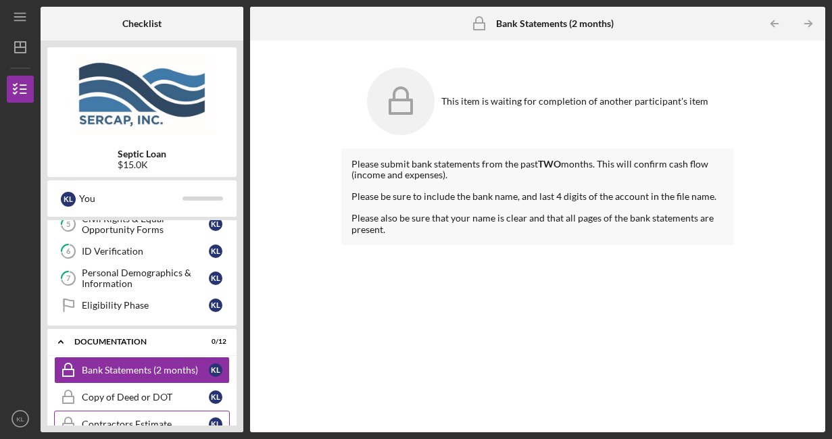
scroll to position [140, 0]
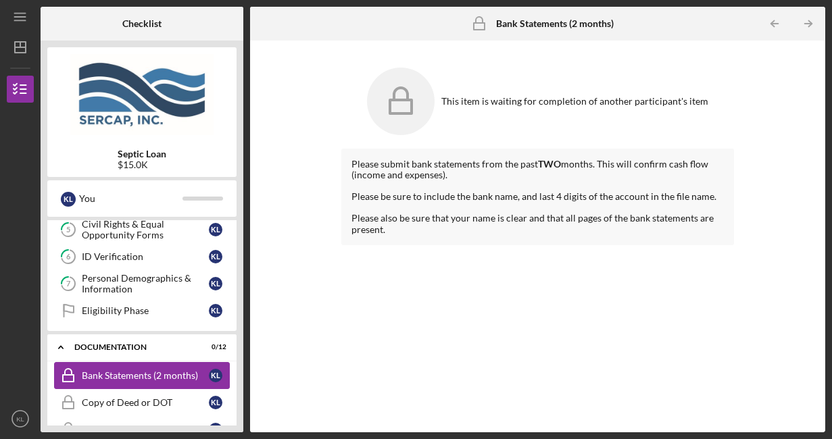
drag, startPoint x: 57, startPoint y: 349, endPoint x: 109, endPoint y: 374, distance: 57.7
click at [109, 374] on div "Bank Statements (2 months)" at bounding box center [145, 375] width 127 height 11
click at [91, 345] on div "Documentation" at bounding box center [146, 347] width 145 height 8
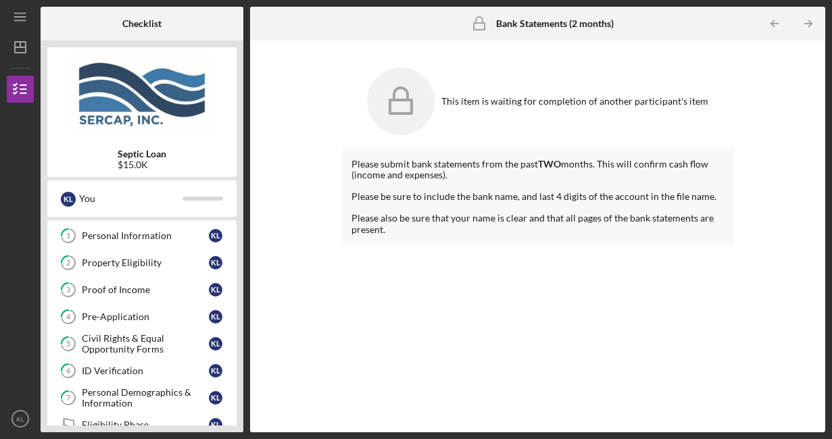
scroll to position [0, 0]
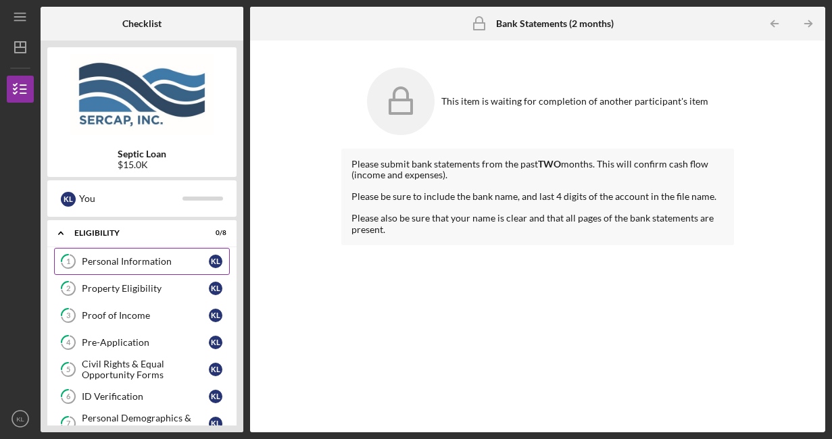
click at [121, 263] on div "Personal Information" at bounding box center [145, 261] width 127 height 11
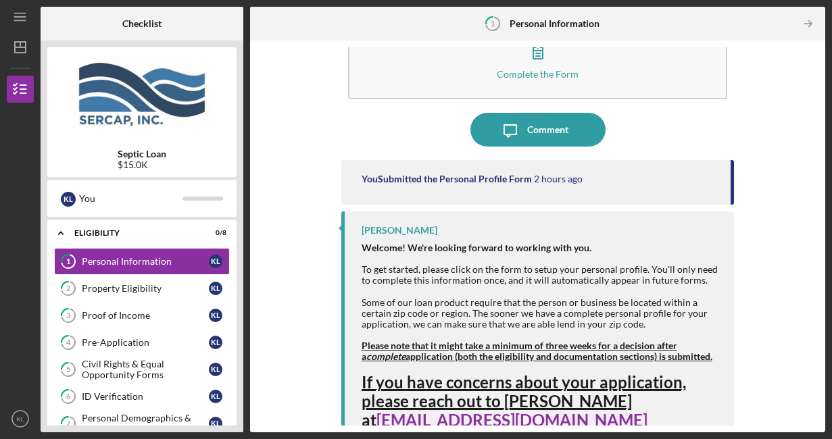
scroll to position [66, 0]
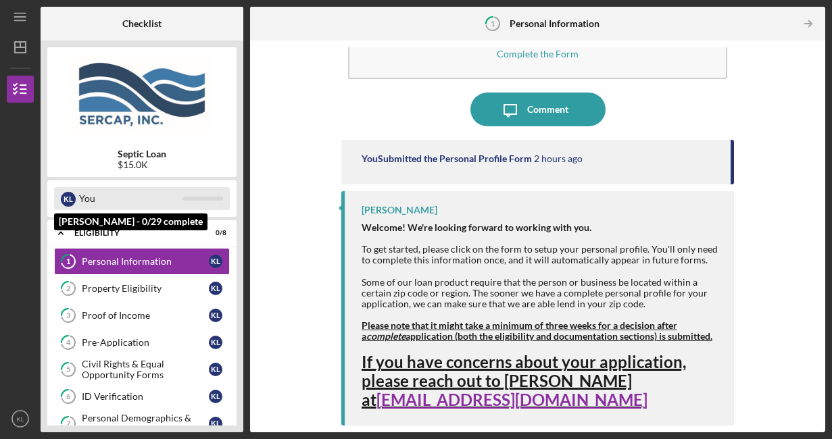
click at [107, 197] on div "You" at bounding box center [130, 198] width 103 height 23
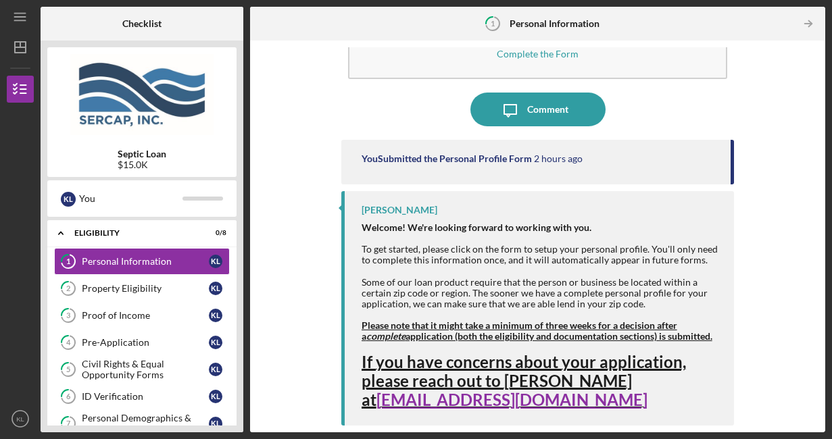
click at [131, 211] on div "K L You" at bounding box center [141, 198] width 189 height 36
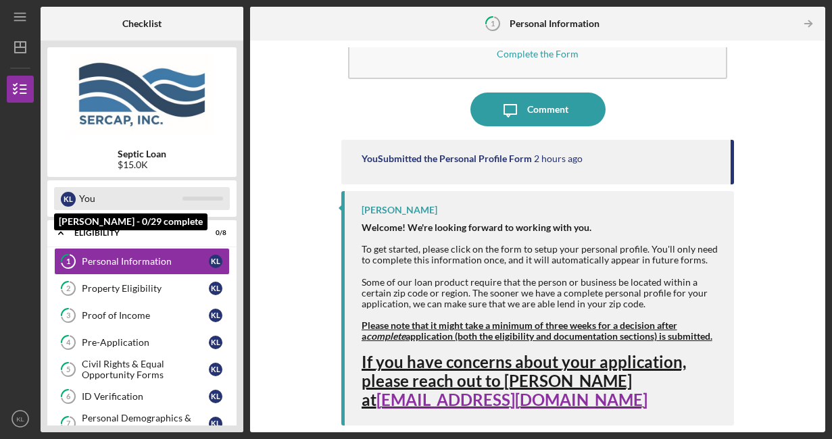
click at [112, 197] on div "You" at bounding box center [130, 198] width 103 height 23
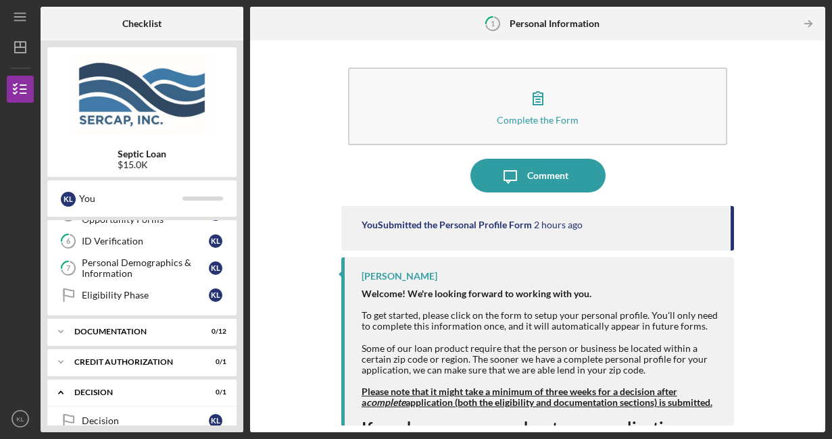
scroll to position [153, 0]
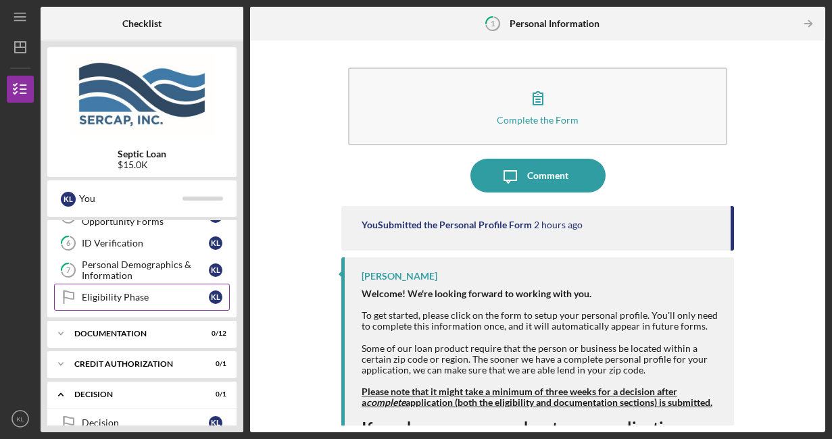
click at [163, 299] on div "Eligibility Phase" at bounding box center [145, 297] width 127 height 11
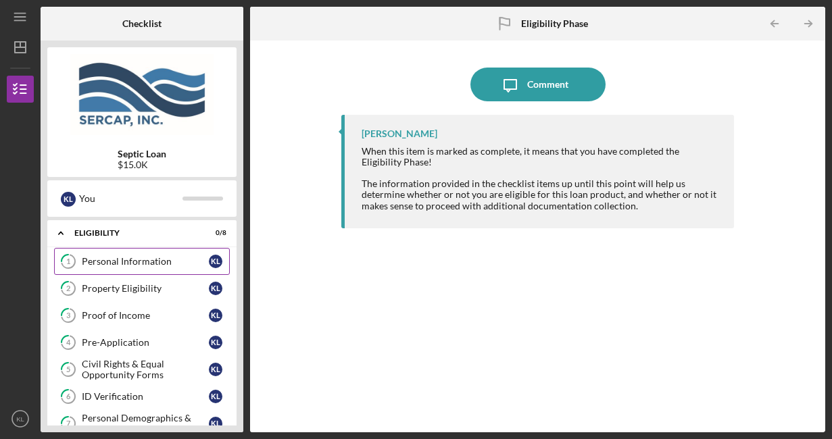
click at [151, 263] on div "Personal Information" at bounding box center [145, 261] width 127 height 11
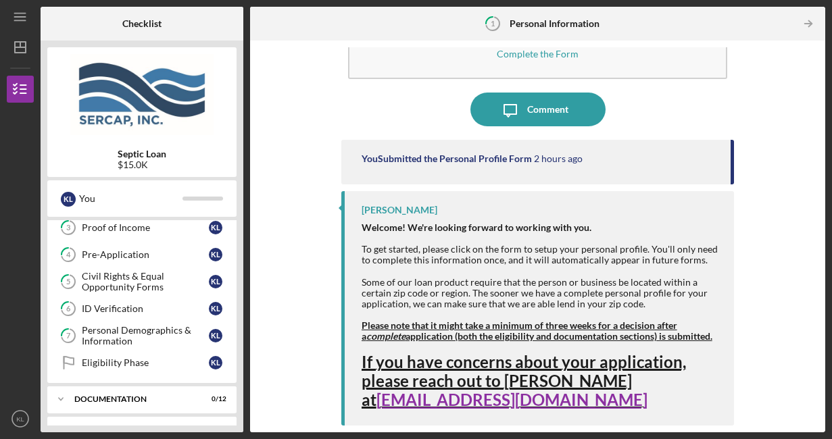
scroll to position [89, 0]
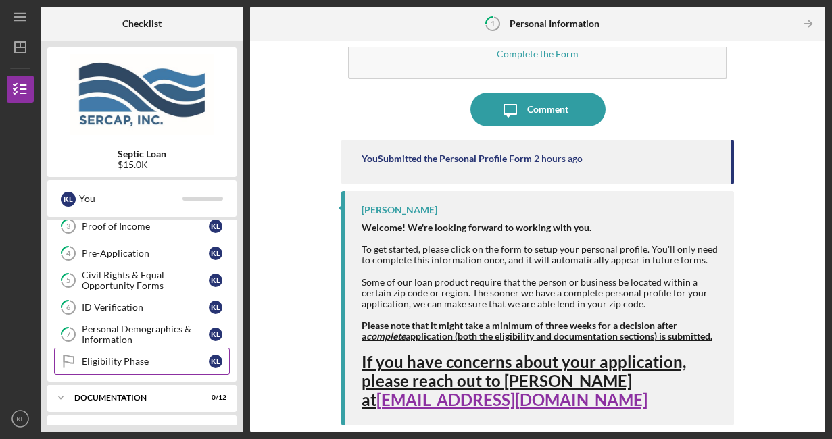
click at [124, 363] on div "Eligibility Phase" at bounding box center [145, 361] width 127 height 11
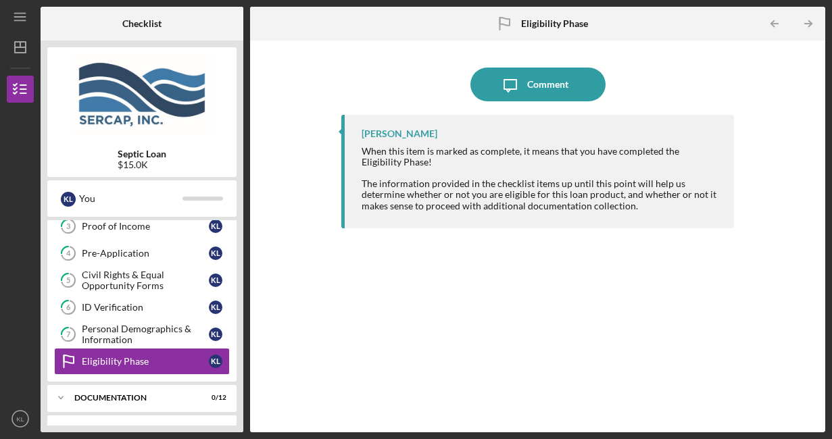
scroll to position [47, 0]
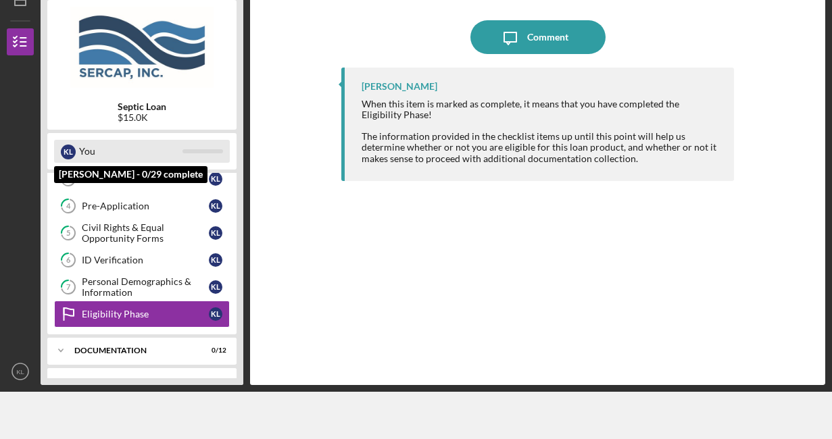
click at [89, 149] on div "You" at bounding box center [130, 151] width 103 height 23
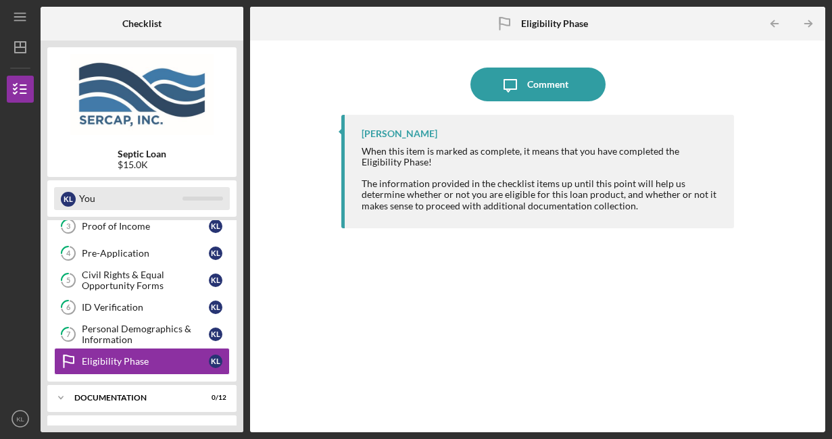
scroll to position [0, 0]
click at [807, 24] on icon "Icon/Table Pagination Arrow" at bounding box center [808, 24] width 30 height 30
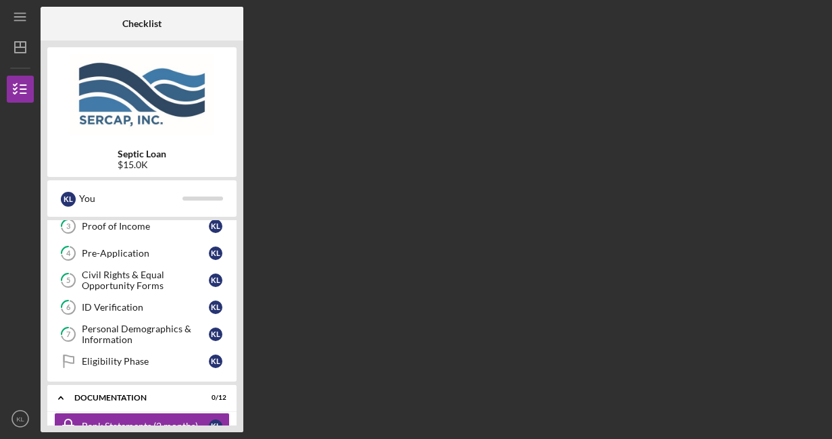
scroll to position [193, 0]
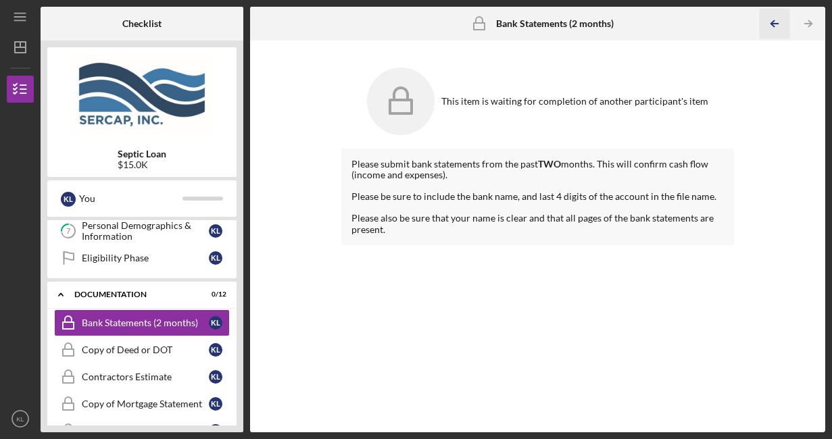
click at [770, 23] on icon "Icon/Table Pagination Arrow" at bounding box center [774, 24] width 30 height 30
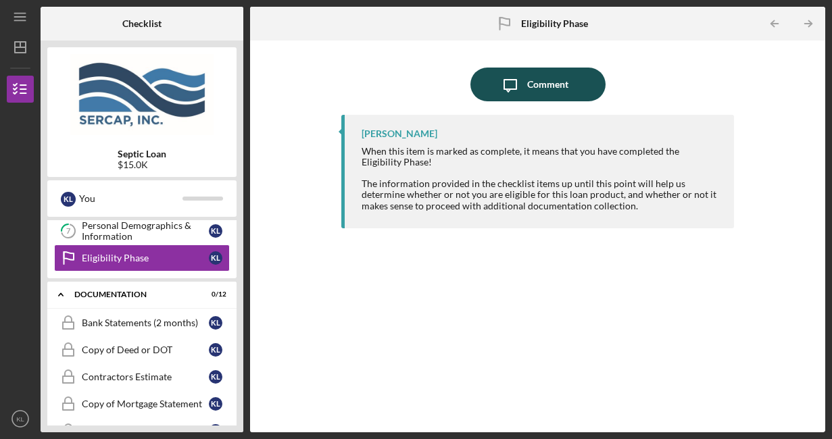
click at [538, 91] on div "Comment" at bounding box center [547, 85] width 41 height 34
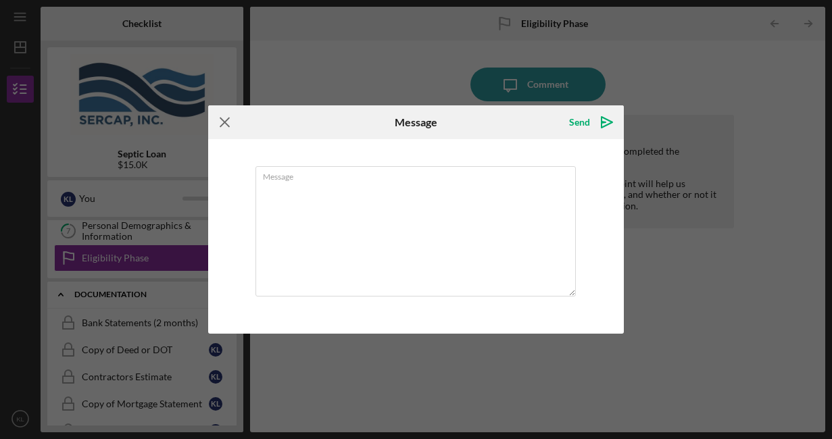
click at [230, 127] on icon "Icon/Menu Close" at bounding box center [225, 122] width 34 height 34
